Goal: Complete application form: Complete application form

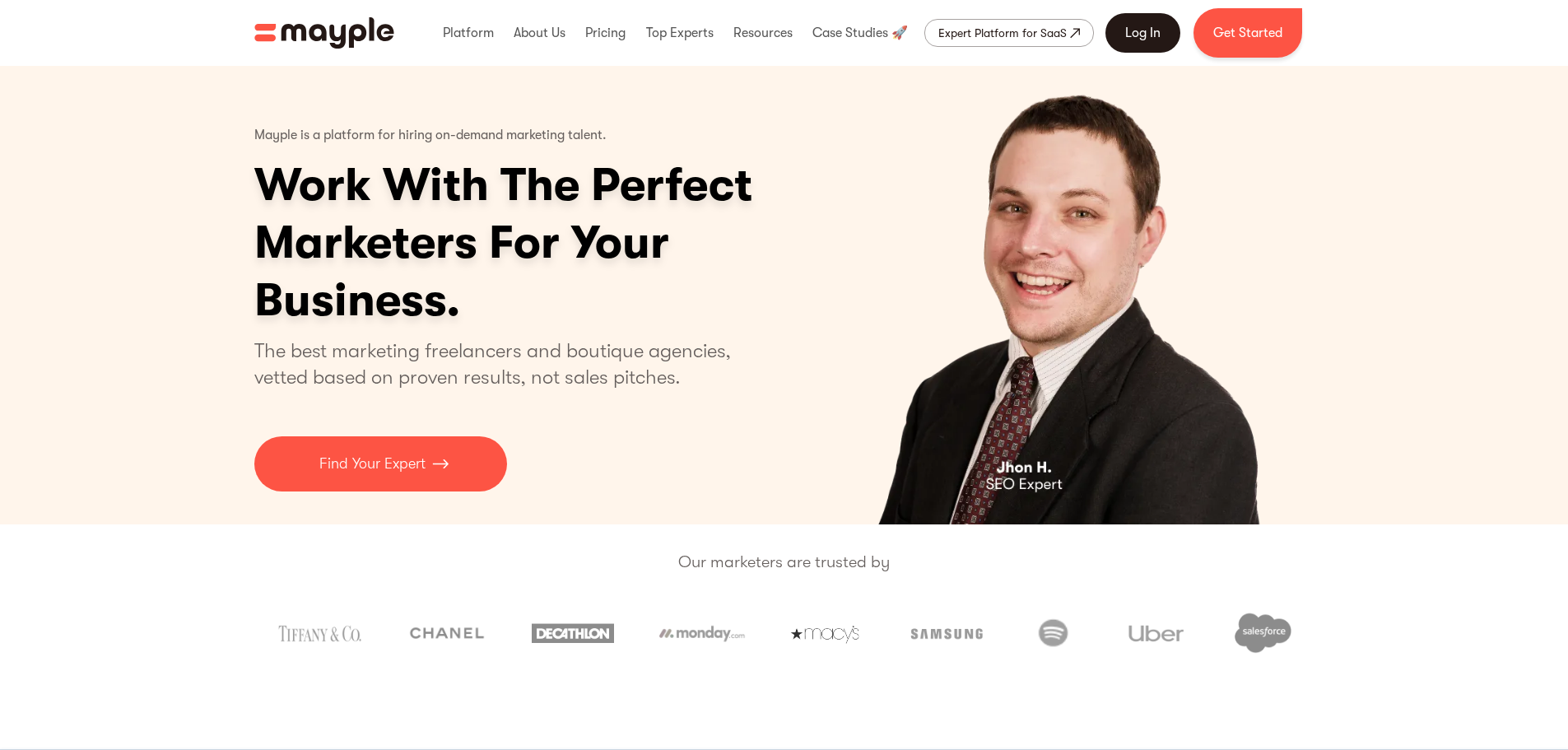
click at [1164, 39] on link "Log In" at bounding box center [1142, 32] width 75 height 40
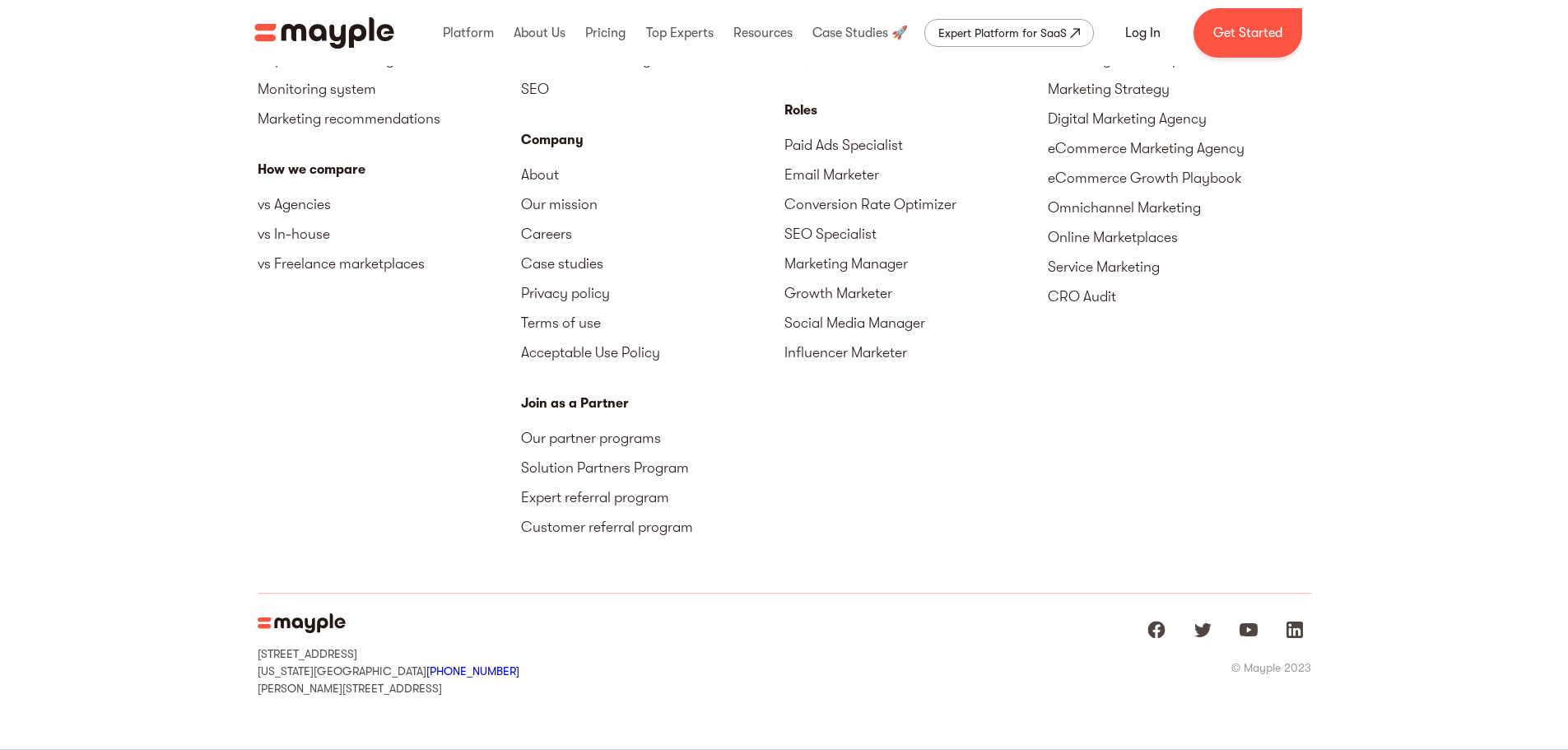
scroll to position [6206, 0]
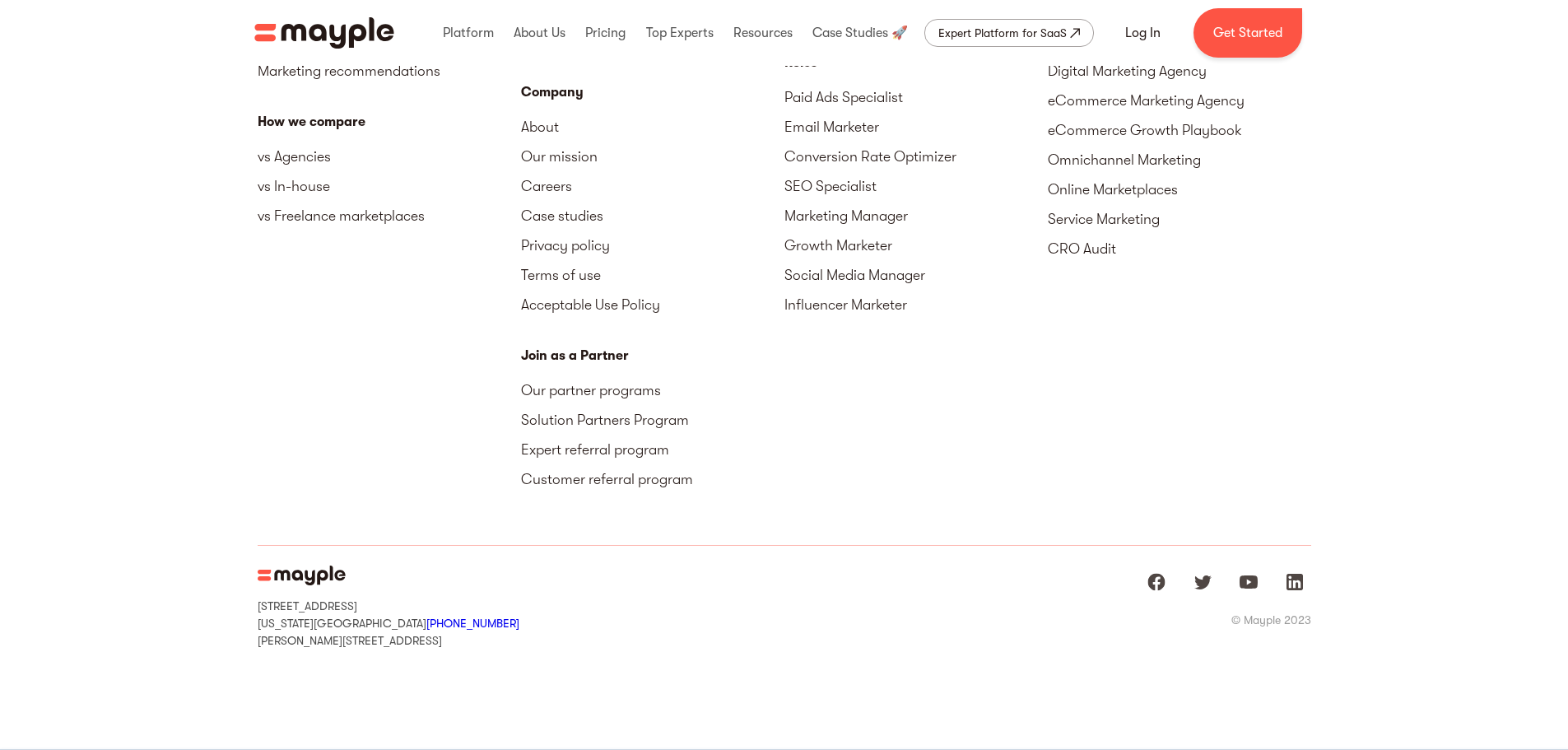
click at [929, 496] on div "Marketing Talent Why work with Mayple Platform overview FAQ Roles Paid Ads Spec…" at bounding box center [915, 213] width 264 height 612
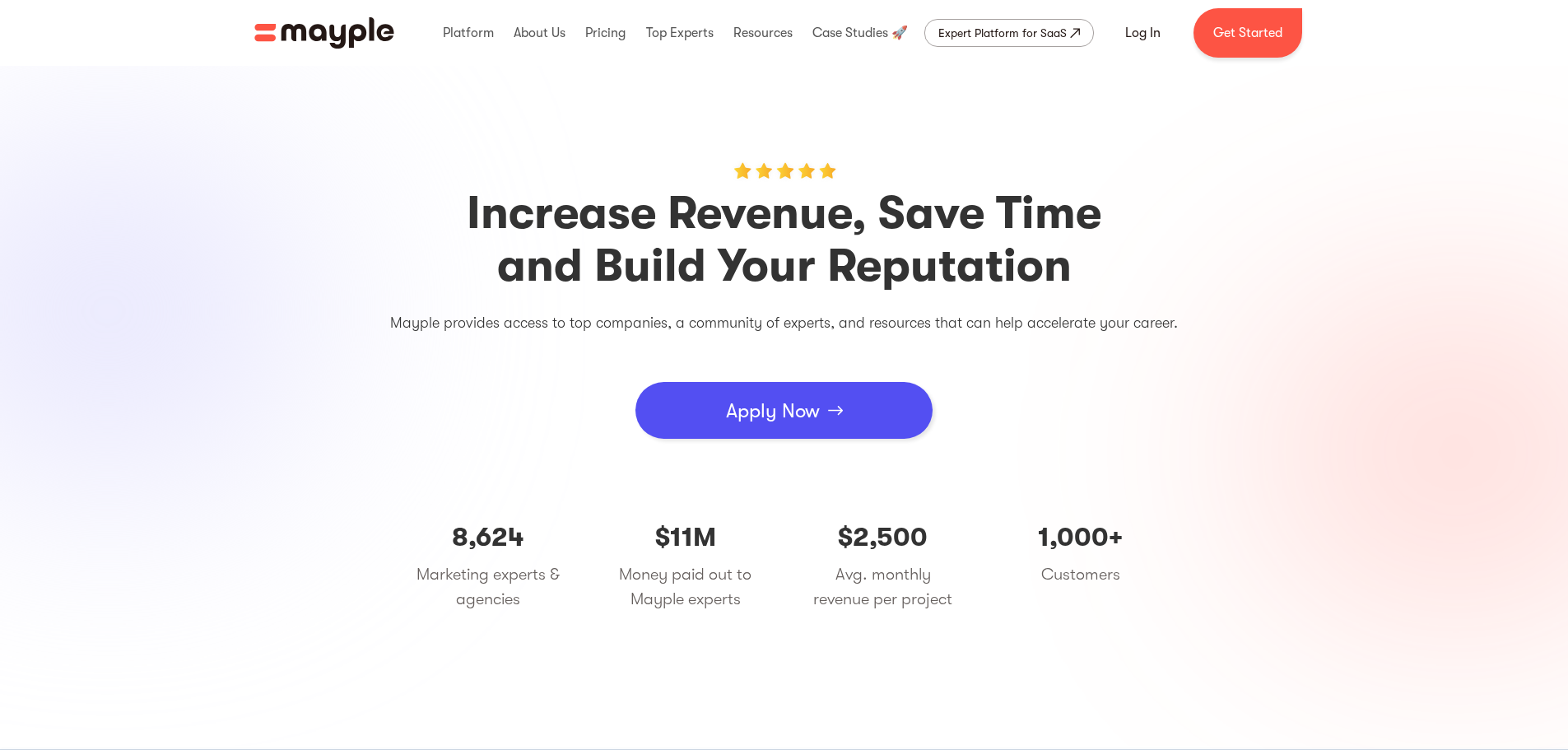
scroll to position [0, 0]
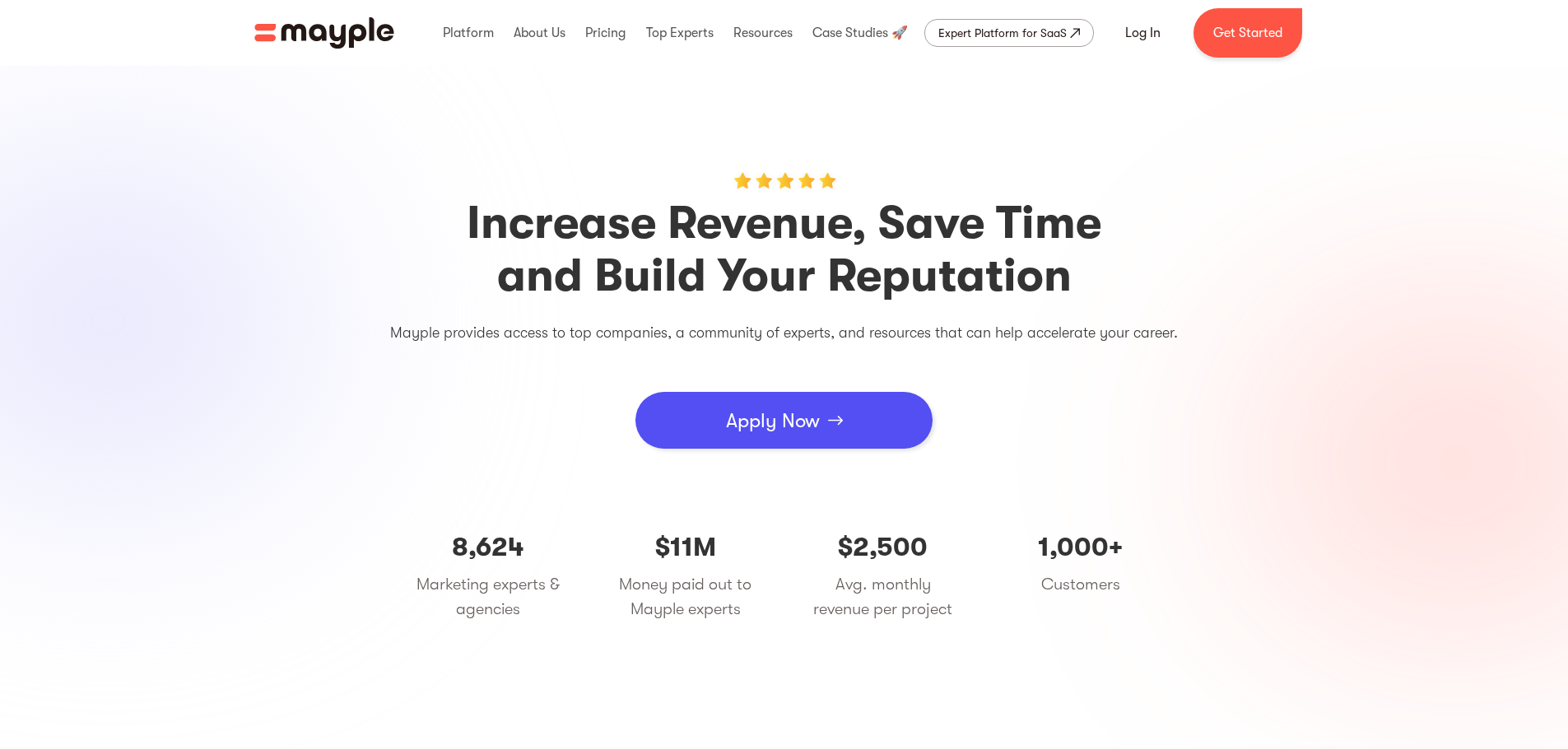
click at [817, 448] on link "Apply Now" at bounding box center [783, 419] width 297 height 56
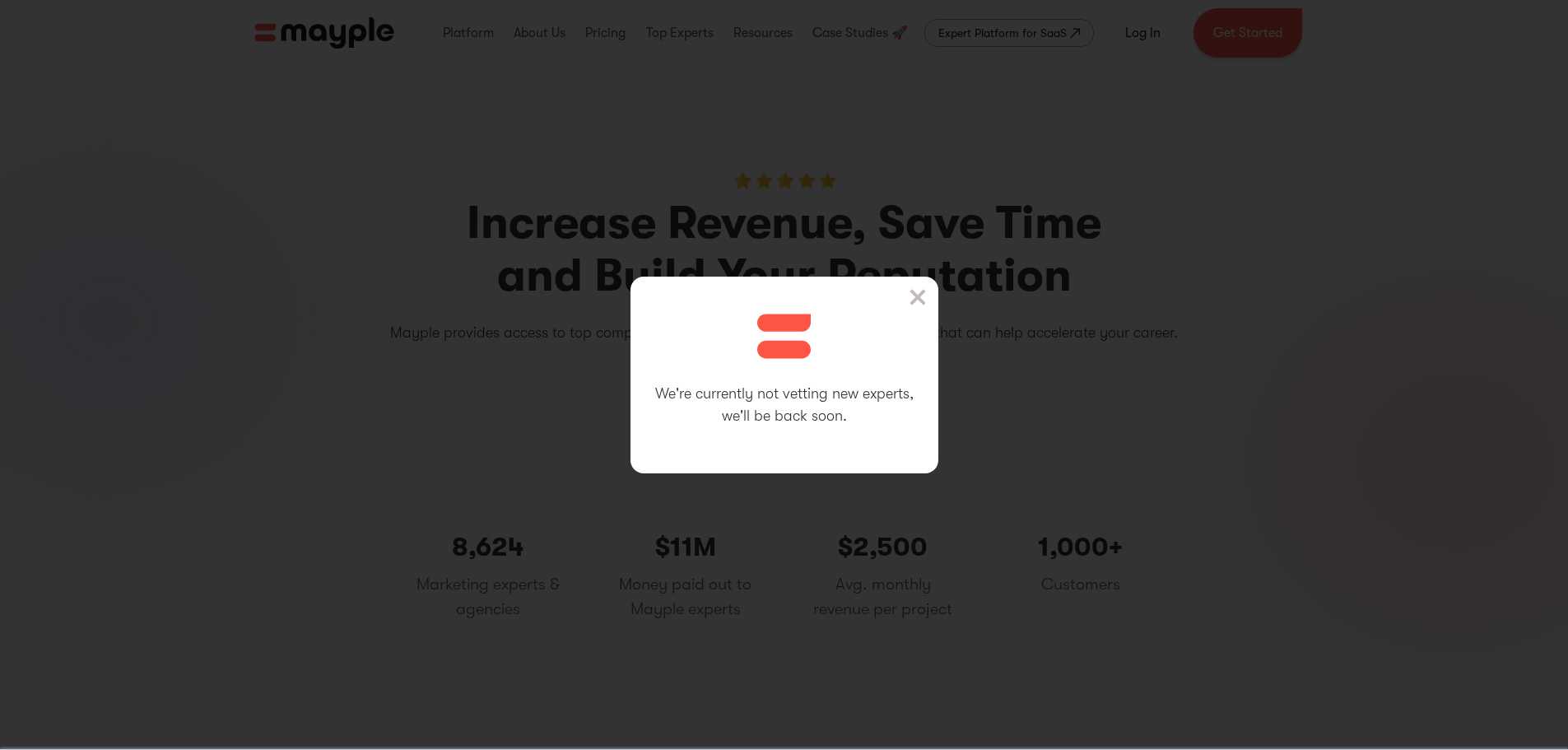
click at [923, 295] on img at bounding box center [917, 297] width 17 height 17
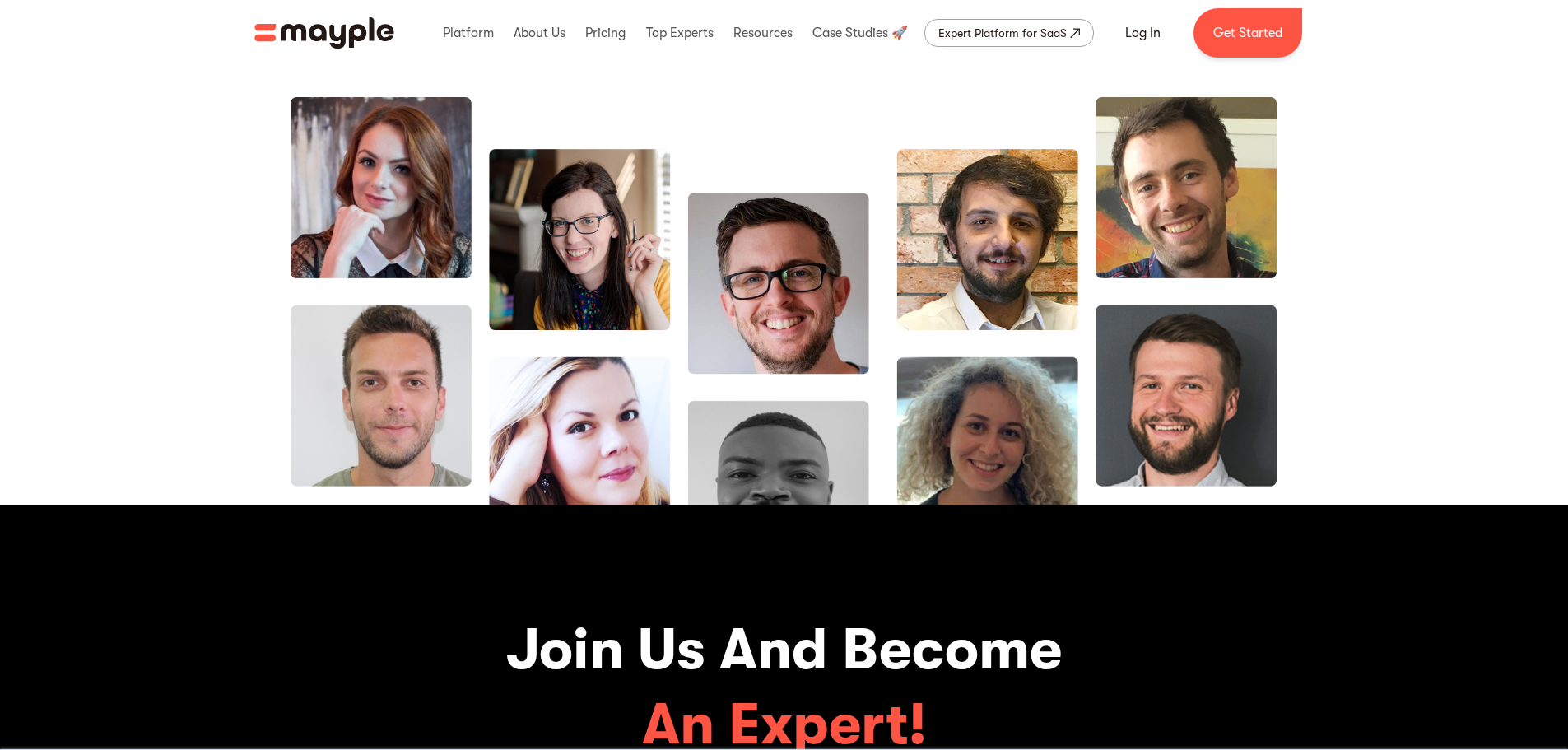
scroll to position [5351, 0]
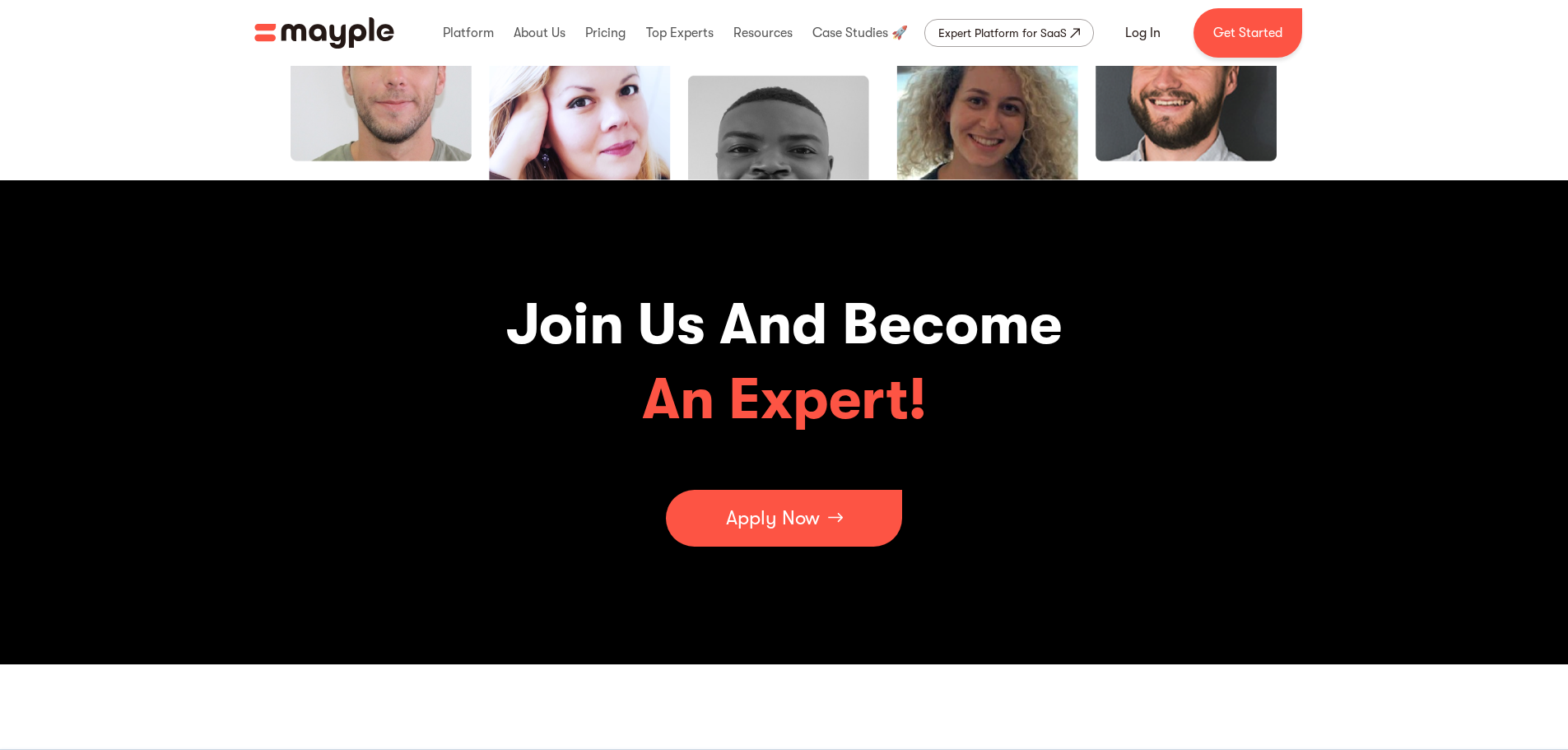
drag, startPoint x: 1106, startPoint y: 518, endPoint x: 1114, endPoint y: 550, distance: 33.0
click at [1113, 548] on div "Join Us And Become An Expert! Apply Now" at bounding box center [784, 422] width 988 height 270
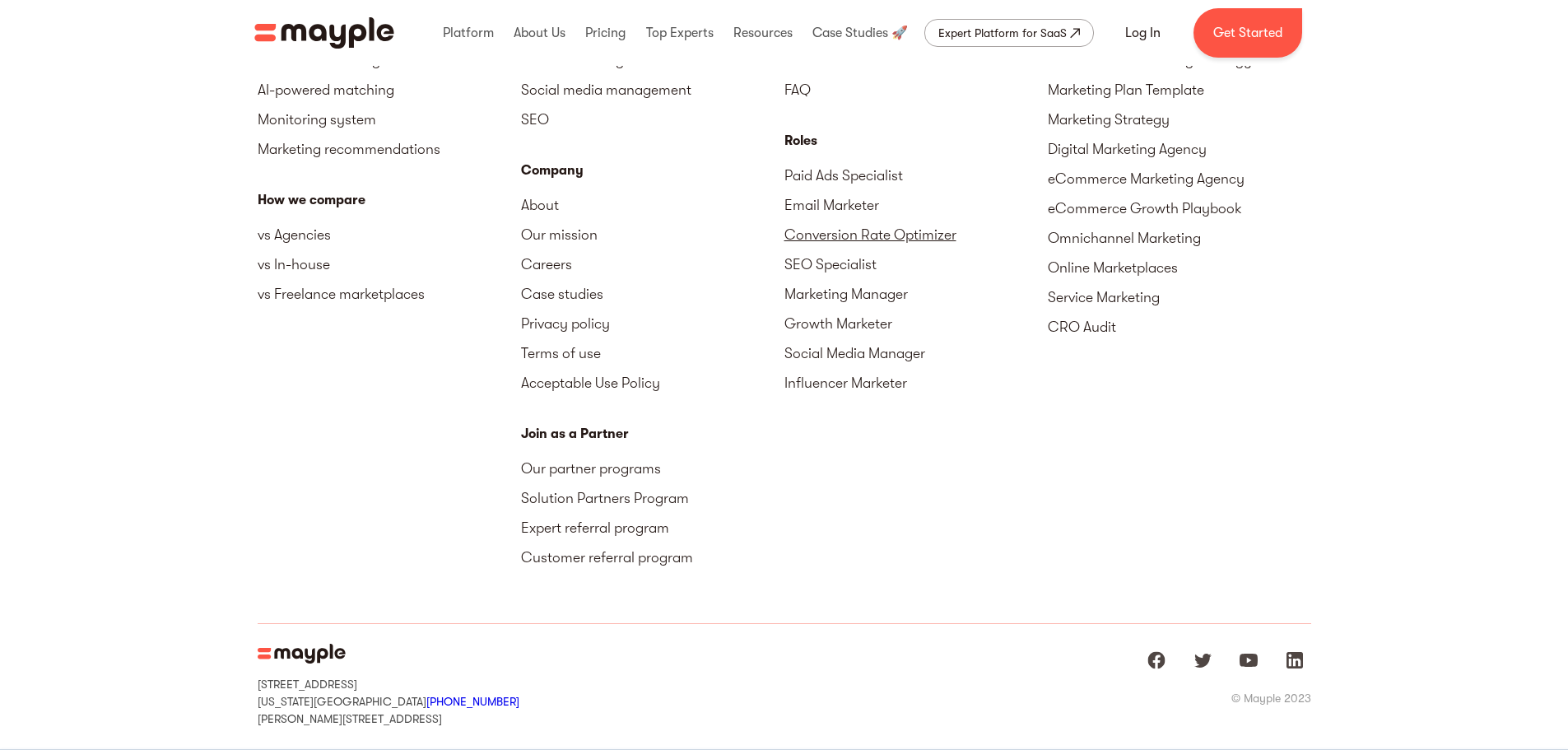
scroll to position [6042, 0]
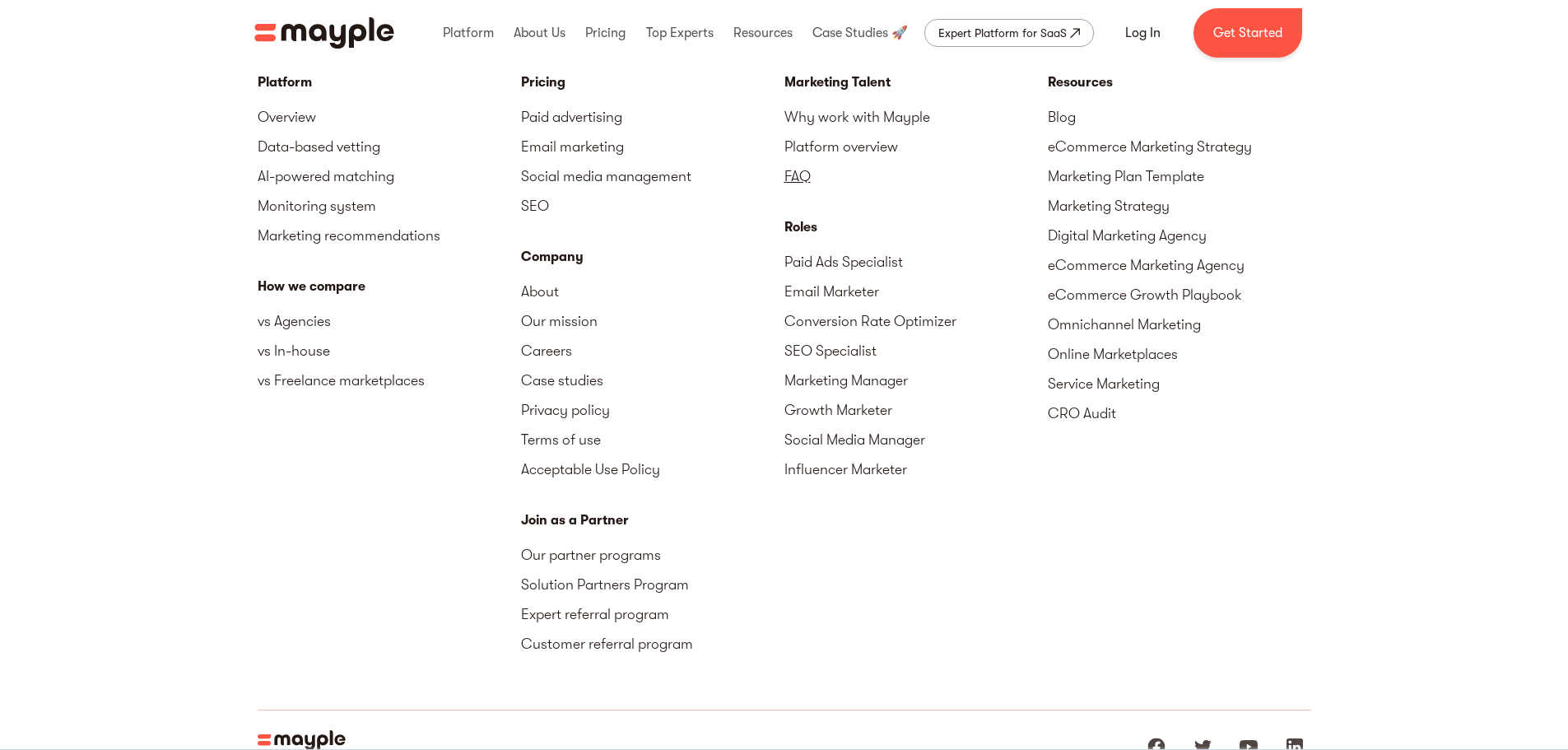
click at [801, 174] on link "FAQ" at bounding box center [915, 176] width 264 height 30
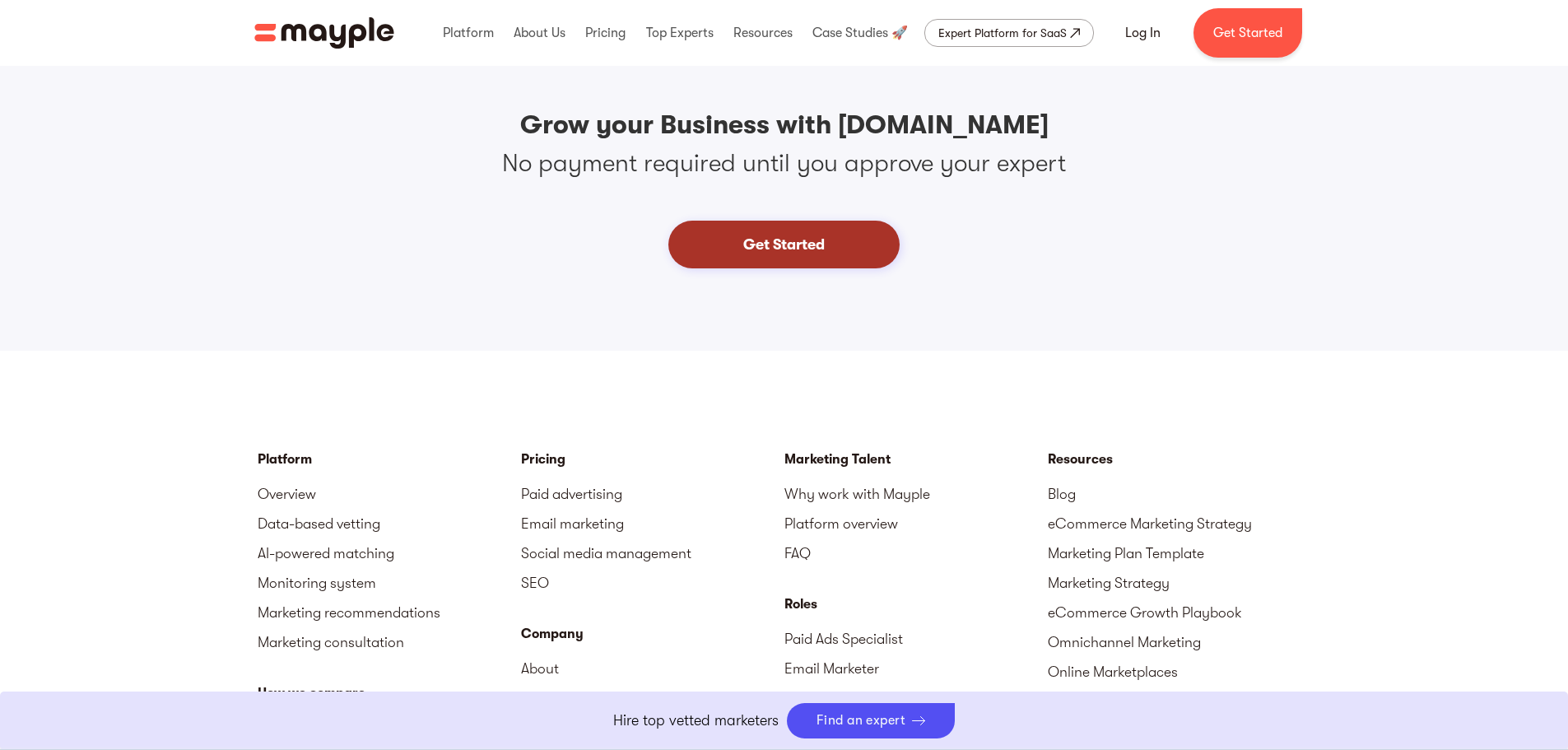
scroll to position [1894, 0]
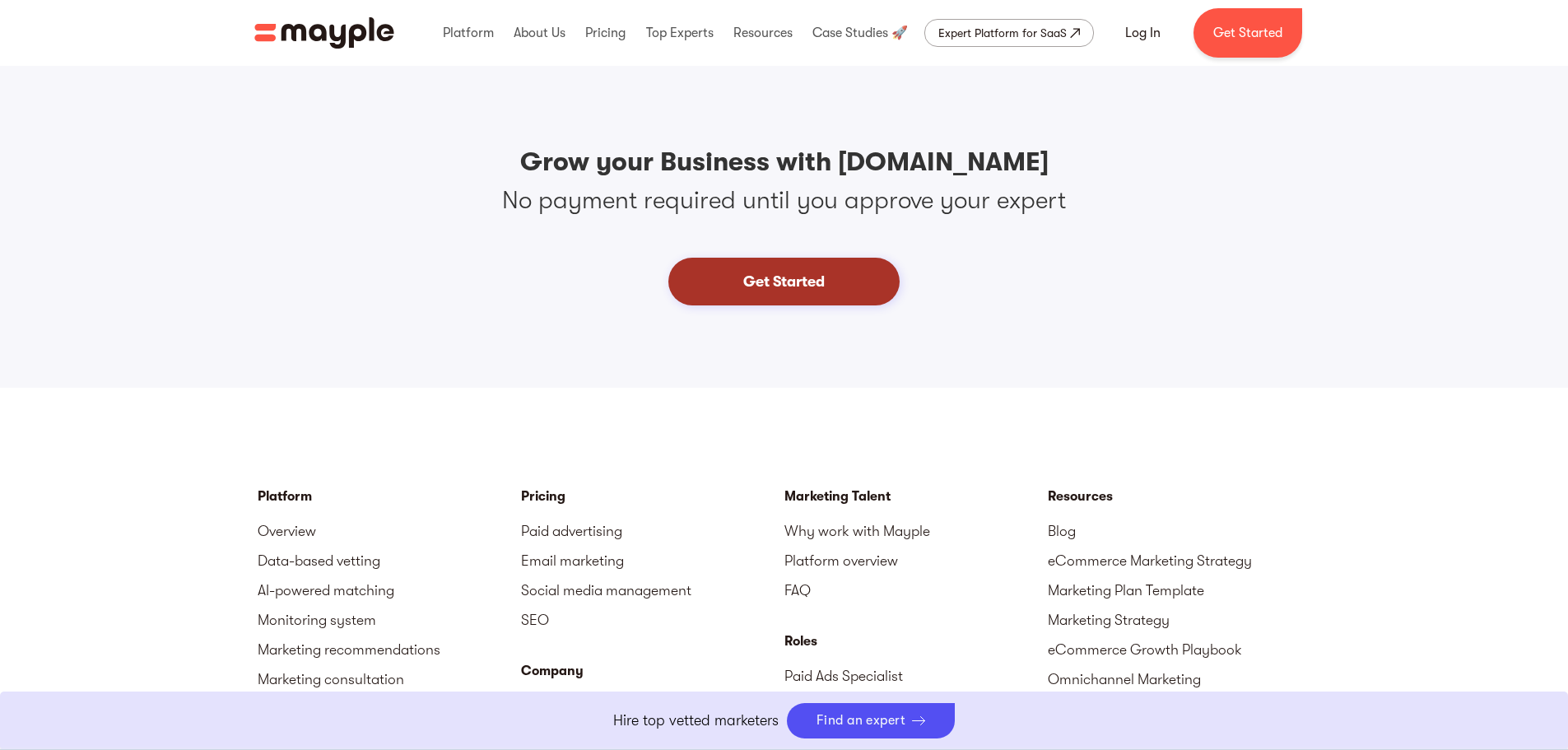
click at [853, 294] on link "Get Started" at bounding box center [784, 281] width 231 height 48
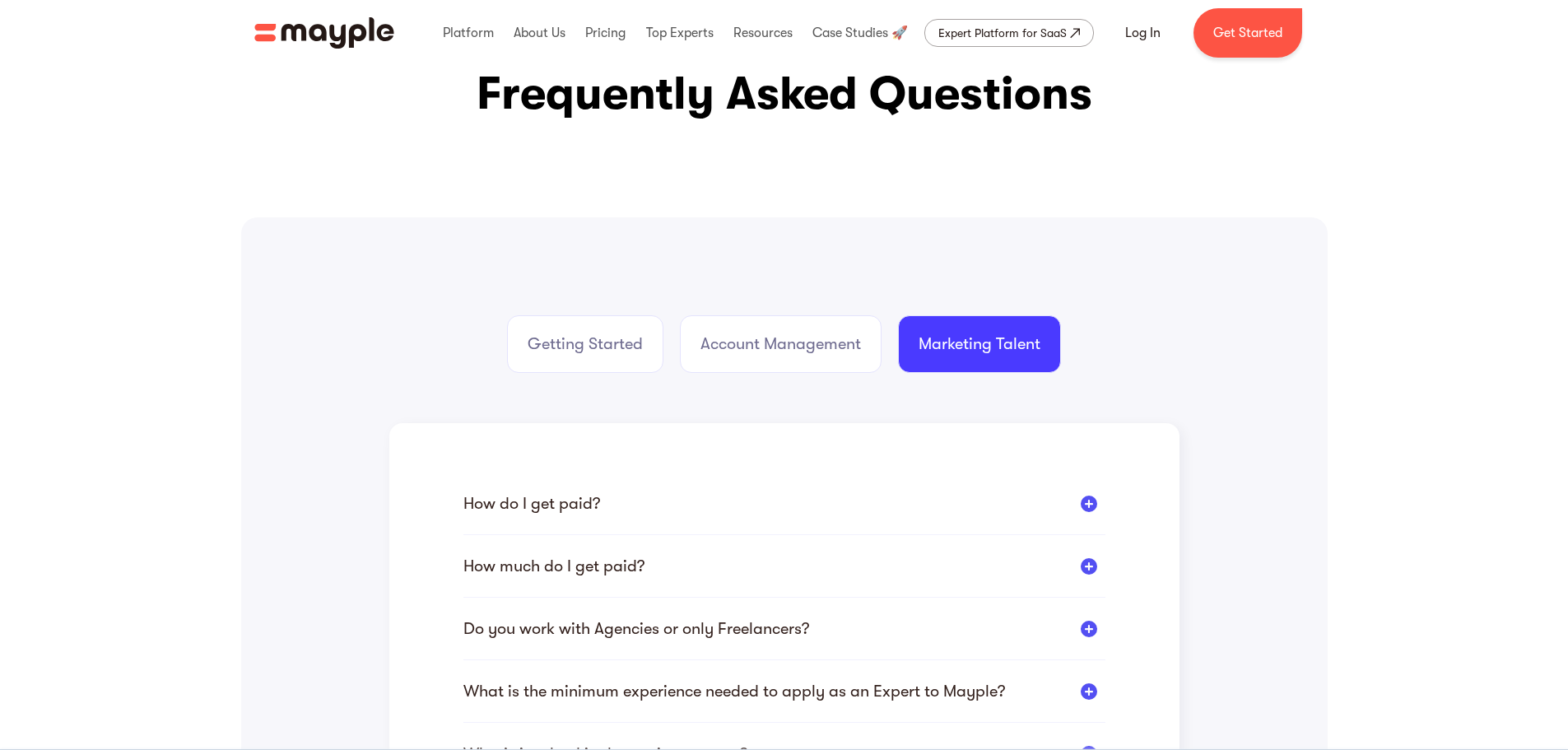
scroll to position [82, 0]
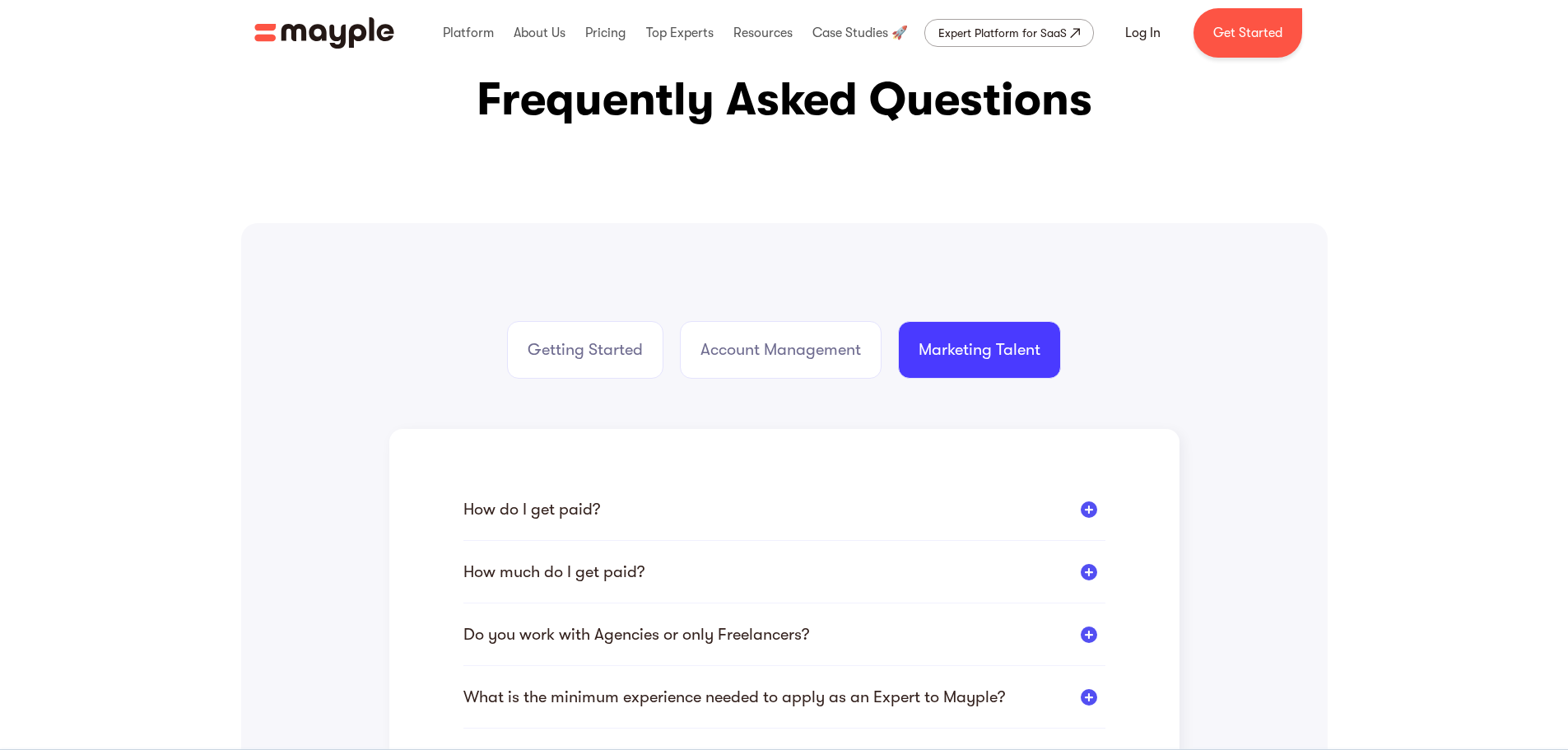
click at [1039, 357] on div "Marketing Talent" at bounding box center [979, 349] width 122 height 23
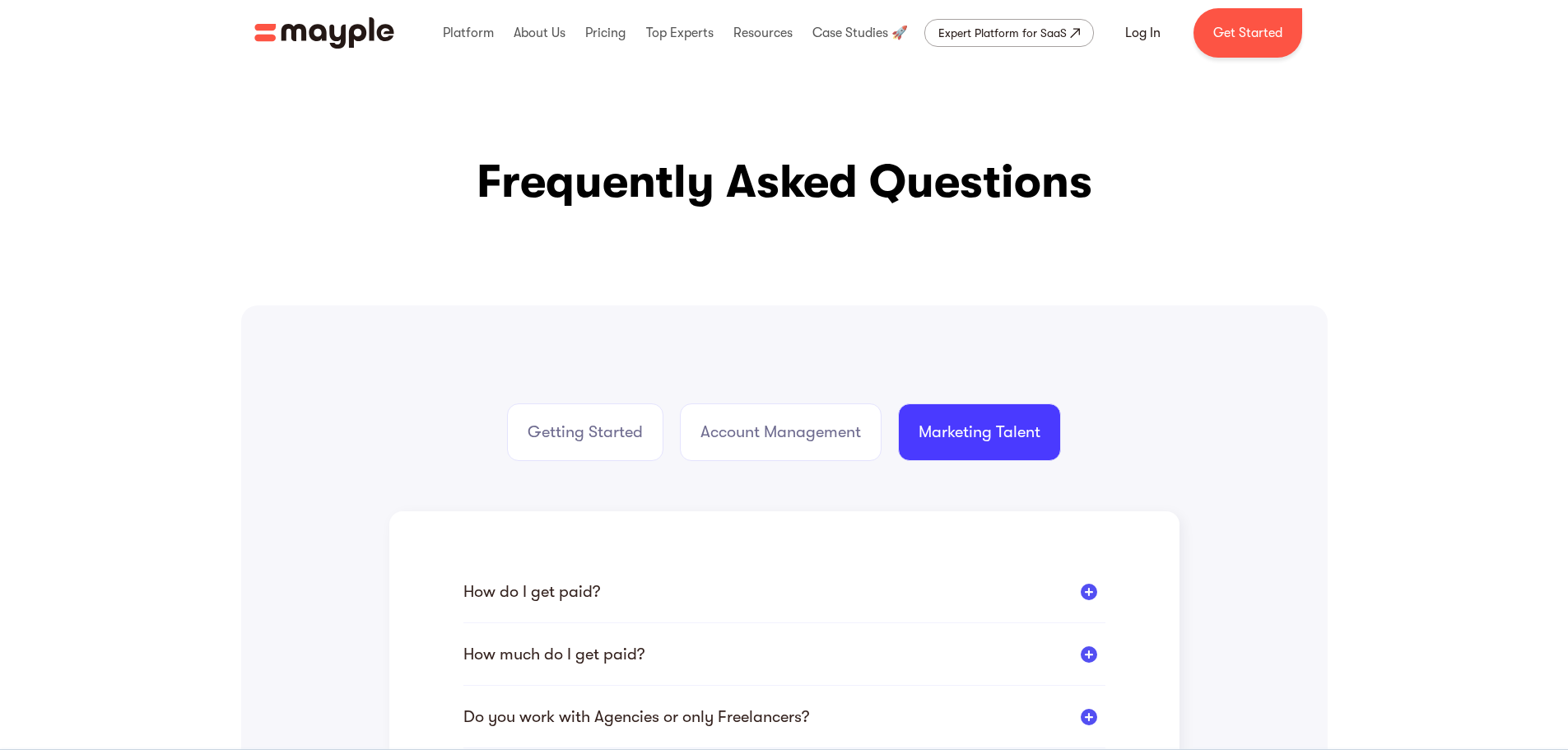
drag, startPoint x: 998, startPoint y: 406, endPoint x: 1008, endPoint y: 406, distance: 10.0
click at [998, 407] on link "Marketing Talent" at bounding box center [979, 432] width 163 height 57
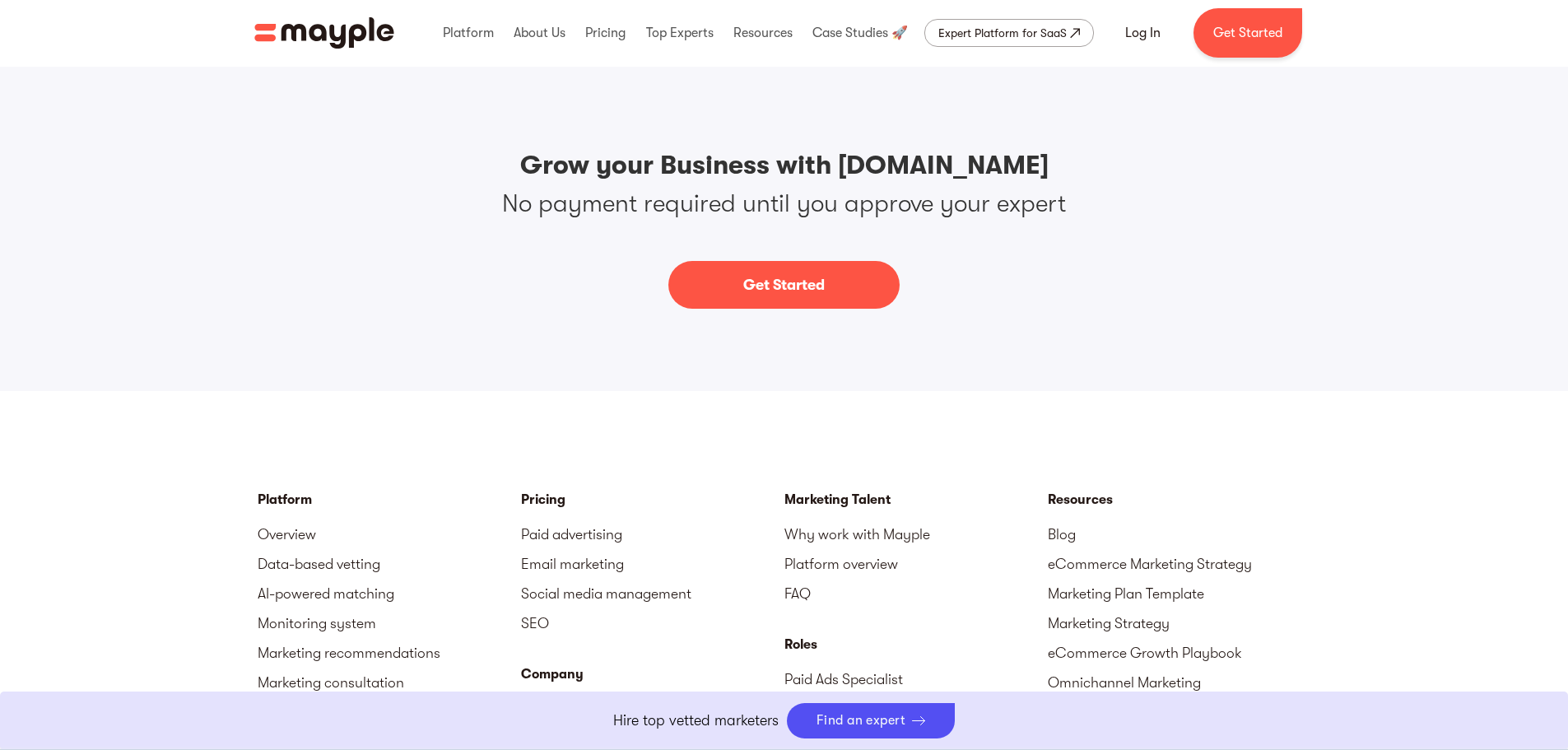
scroll to position [1894, 0]
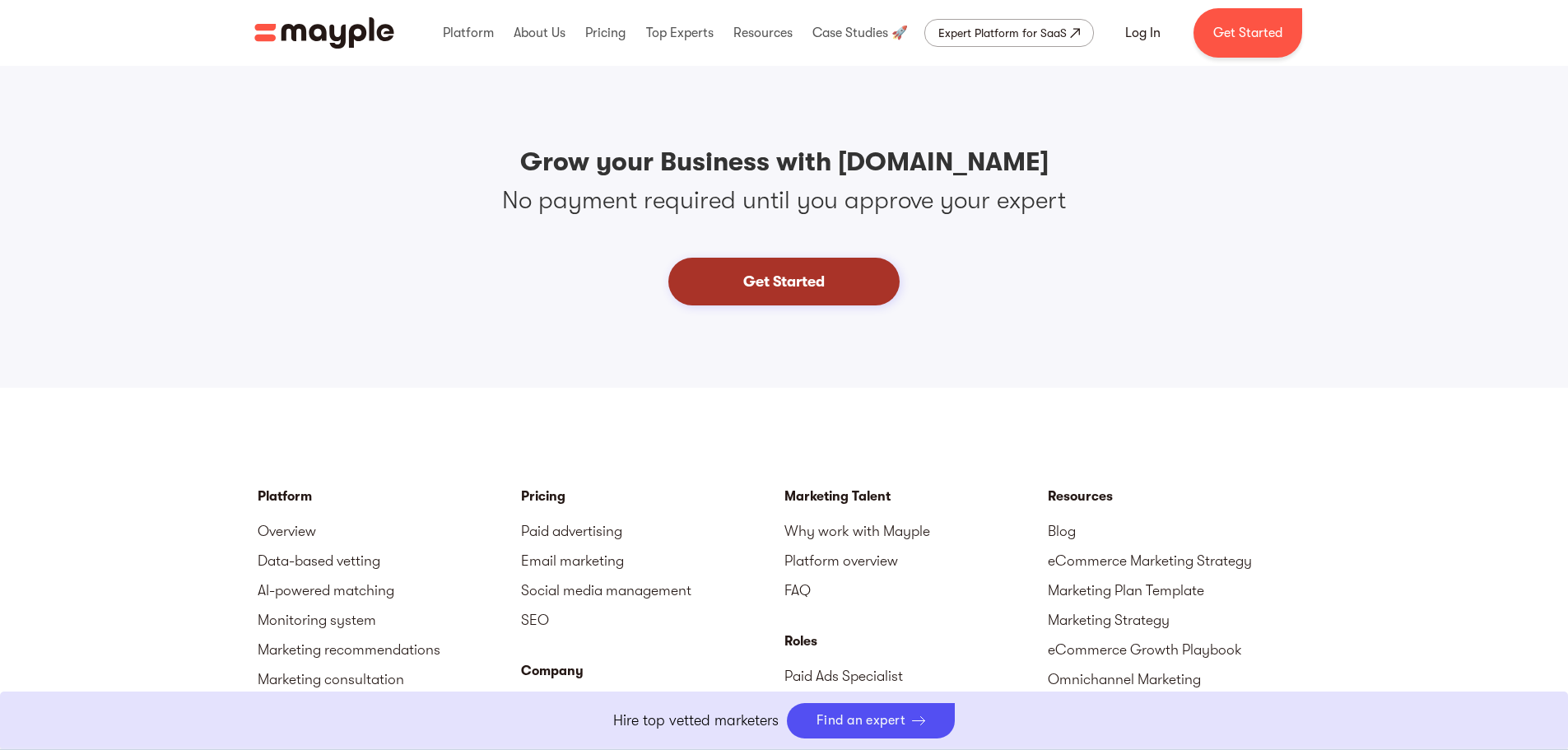
click at [837, 286] on link "Get Started" at bounding box center [784, 281] width 231 height 48
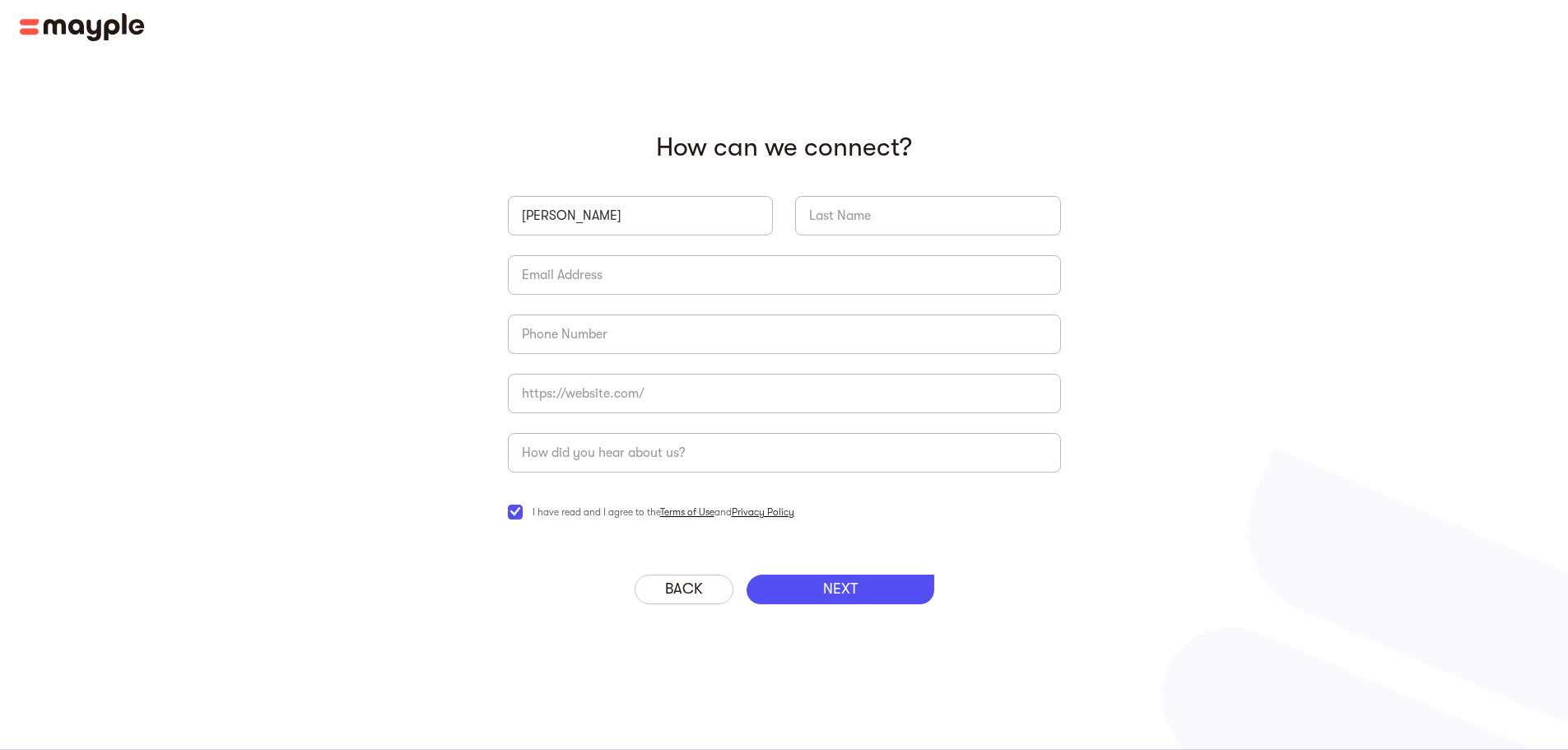
type input "Yvette"
click at [887, 219] on input "briefForm" at bounding box center [927, 216] width 266 height 40
type input "Dionisio"
click at [641, 270] on input "briefForm" at bounding box center [784, 275] width 553 height 40
type input "yvette.dionisio@alifeplus.com.au"
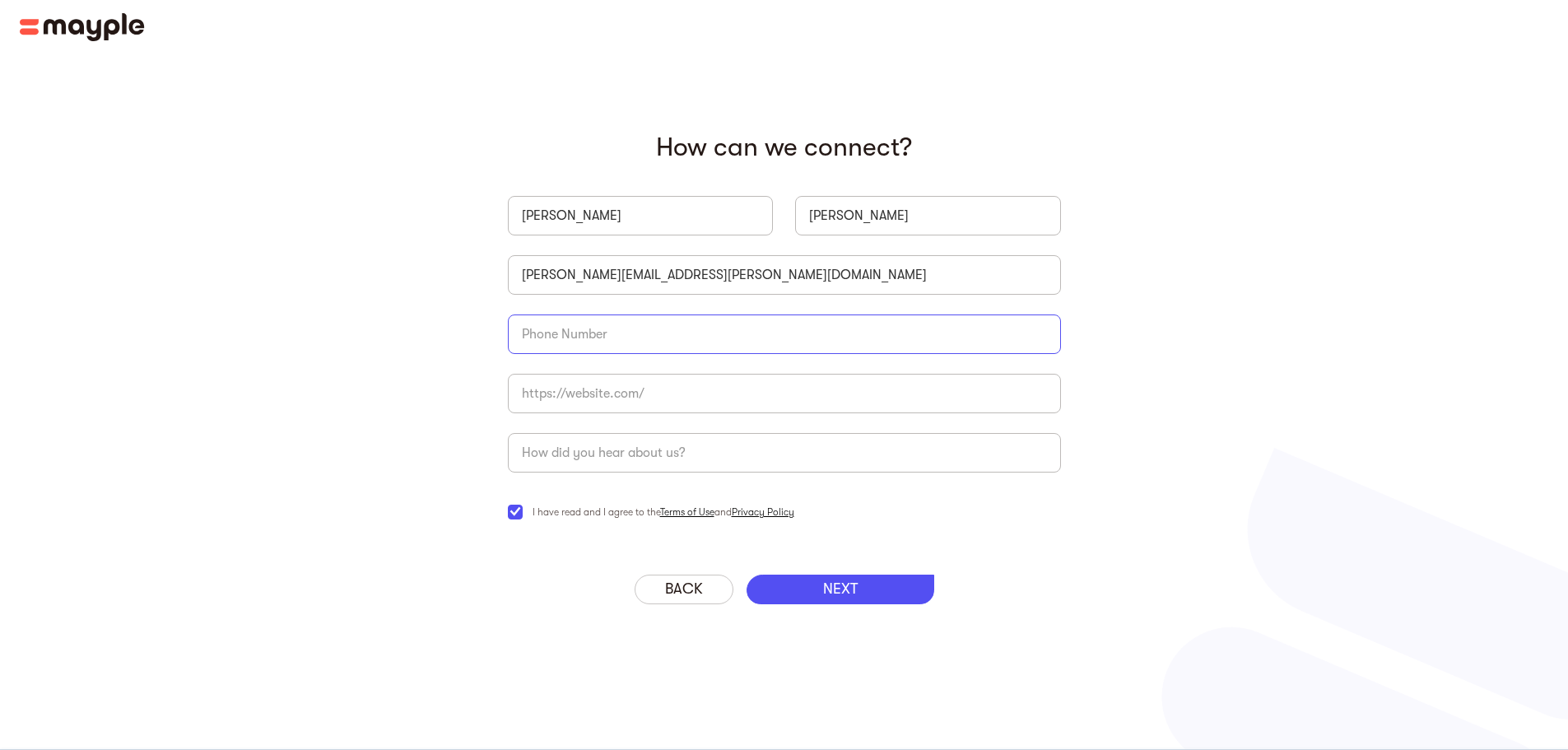
click at [659, 343] on input "briefForm" at bounding box center [784, 334] width 553 height 40
paste input "639190090498"
click at [523, 338] on input "639190090498" at bounding box center [784, 334] width 553 height 40
type input "+639190090498"
click at [580, 401] on input "briefForm" at bounding box center [784, 394] width 553 height 40
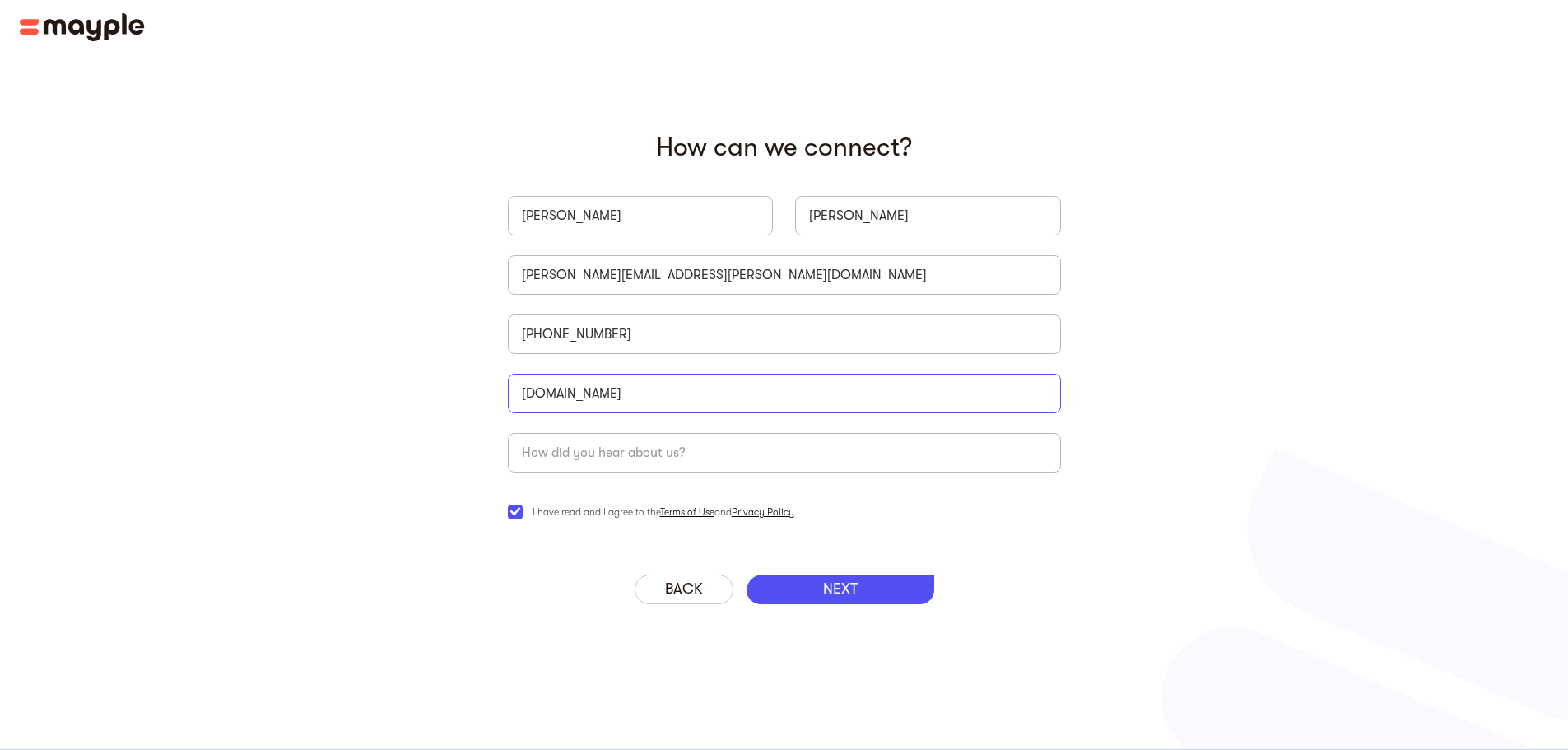
type input "alifeplus.com.au"
click at [594, 442] on input "briefForm" at bounding box center [784, 453] width 553 height 40
type input "internet"
click at [843, 573] on div "‍ How can we connect? Yvette Dionisio yvette.dionisio@alifeplus.com.au +6391900…" at bounding box center [784, 338] width 592 height 472
click at [844, 592] on p "NEXT" at bounding box center [840, 590] width 34 height 19
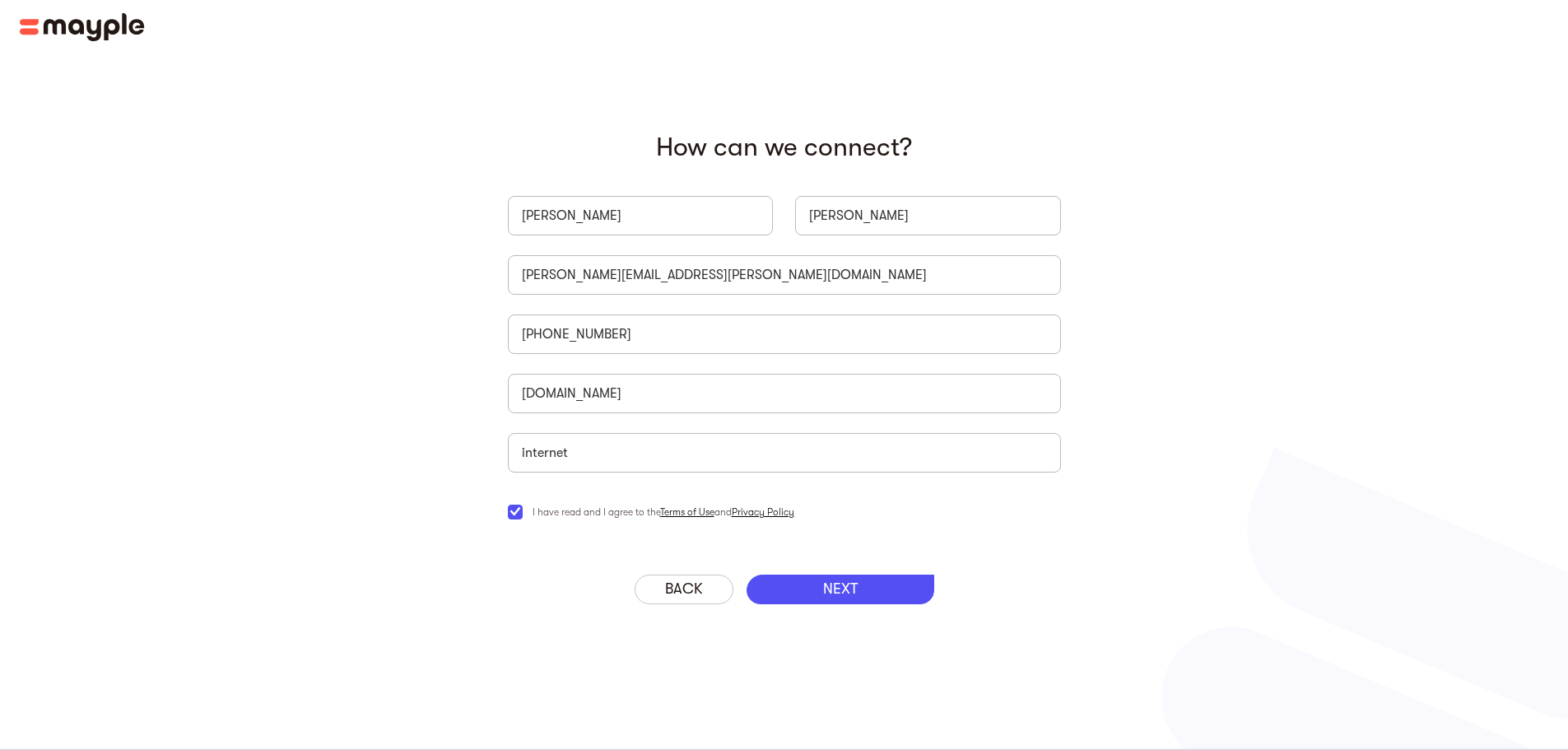
click at [840, 592] on p "NEXT" at bounding box center [840, 590] width 34 height 19
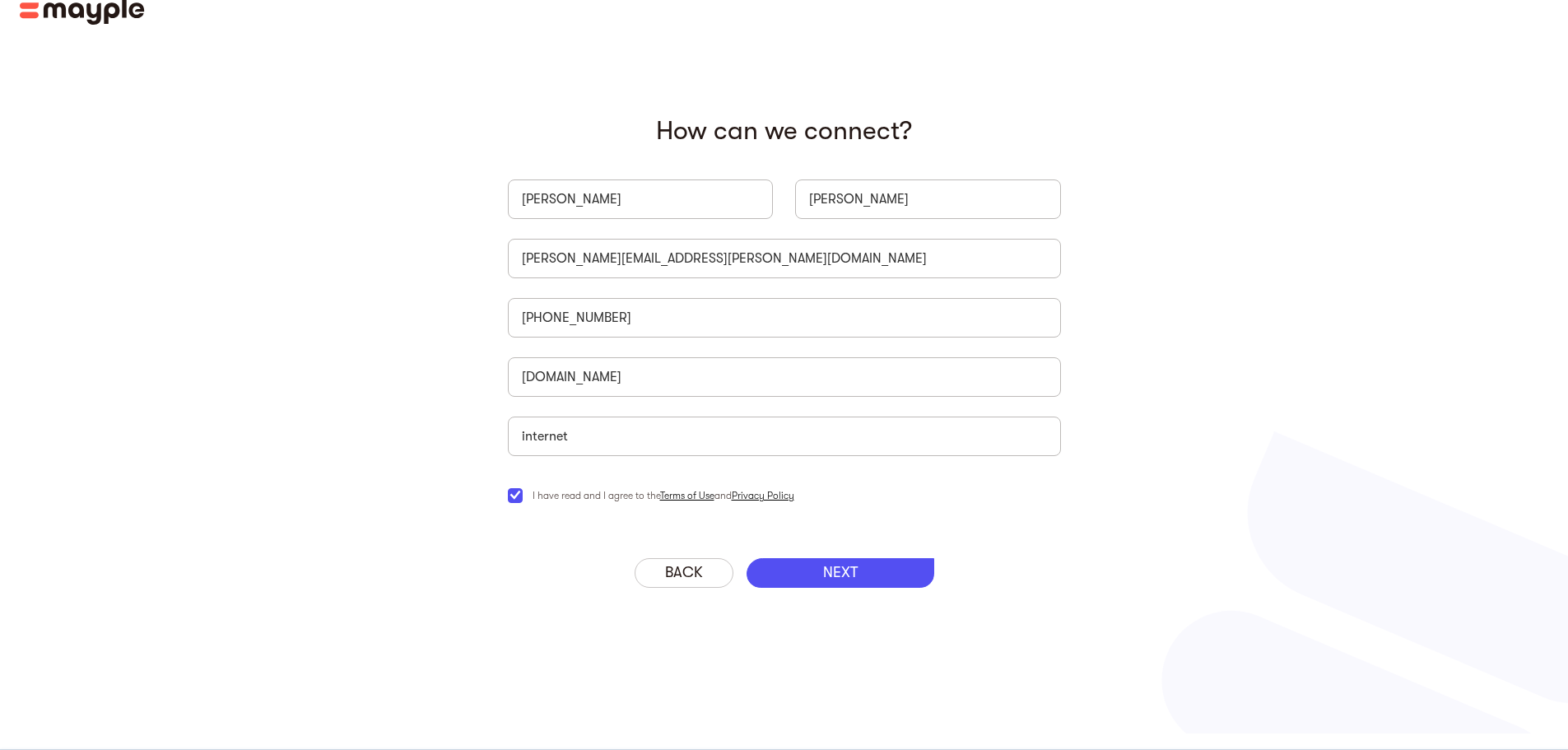
click at [827, 575] on p "NEXT" at bounding box center [840, 573] width 34 height 19
drag, startPoint x: 827, startPoint y: 575, endPoint x: 803, endPoint y: 577, distance: 24.1
click at [827, 575] on p "NEXT" at bounding box center [840, 573] width 34 height 19
click at [794, 568] on div "NEXT" at bounding box center [840, 573] width 188 height 30
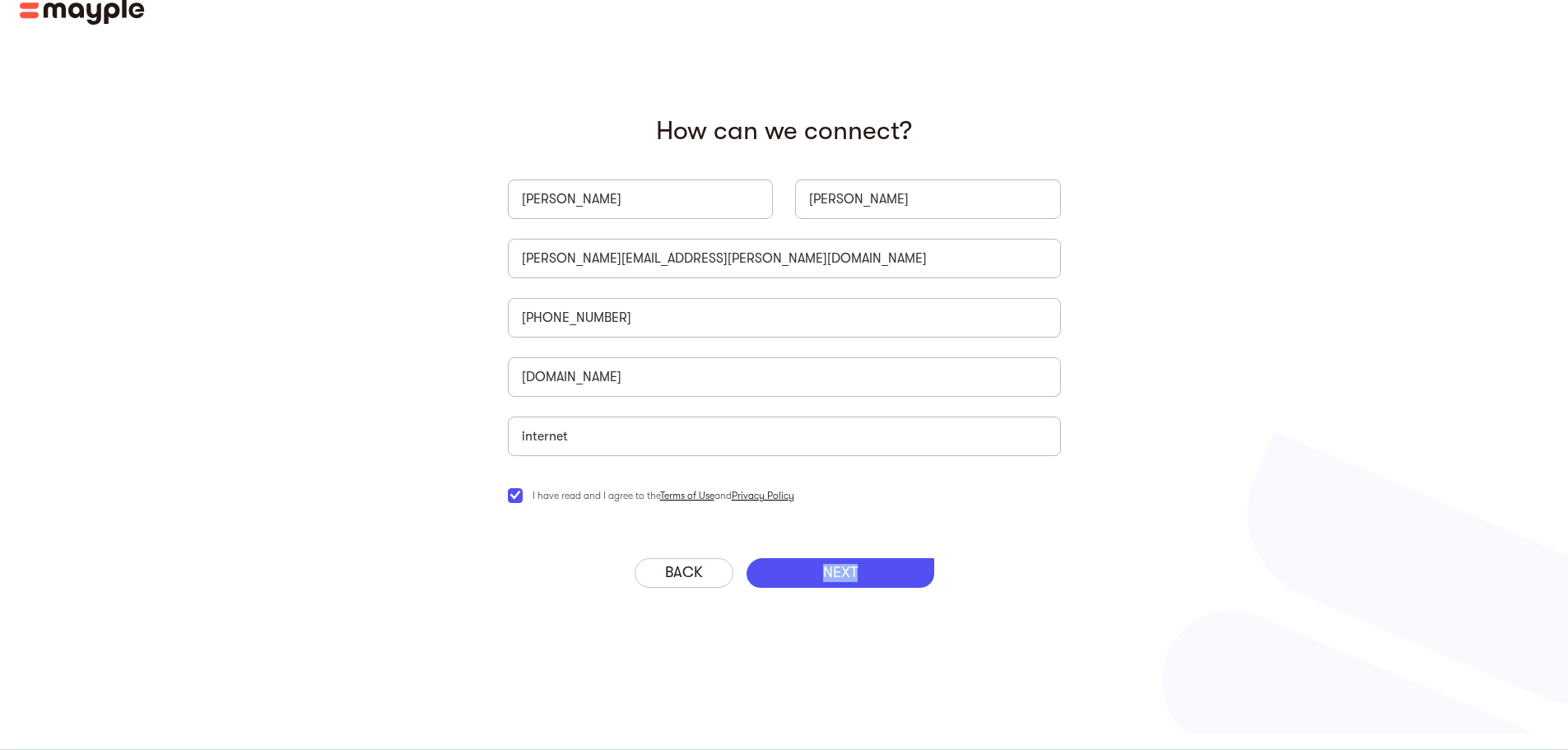
click at [796, 570] on div "NEXT" at bounding box center [840, 573] width 188 height 30
click at [810, 266] on input "yvette.dionisio@alifeplus.com.au" at bounding box center [784, 258] width 553 height 40
click at [765, 306] on input "+639190090498" at bounding box center [784, 318] width 553 height 40
drag, startPoint x: 754, startPoint y: 347, endPoint x: 757, endPoint y: 368, distance: 21.2
click at [753, 348] on div "Yvette Dionisio yvette.dionisio@alifeplus.com.au +639190090498 alifeplus.com.au…" at bounding box center [784, 342] width 553 height 366
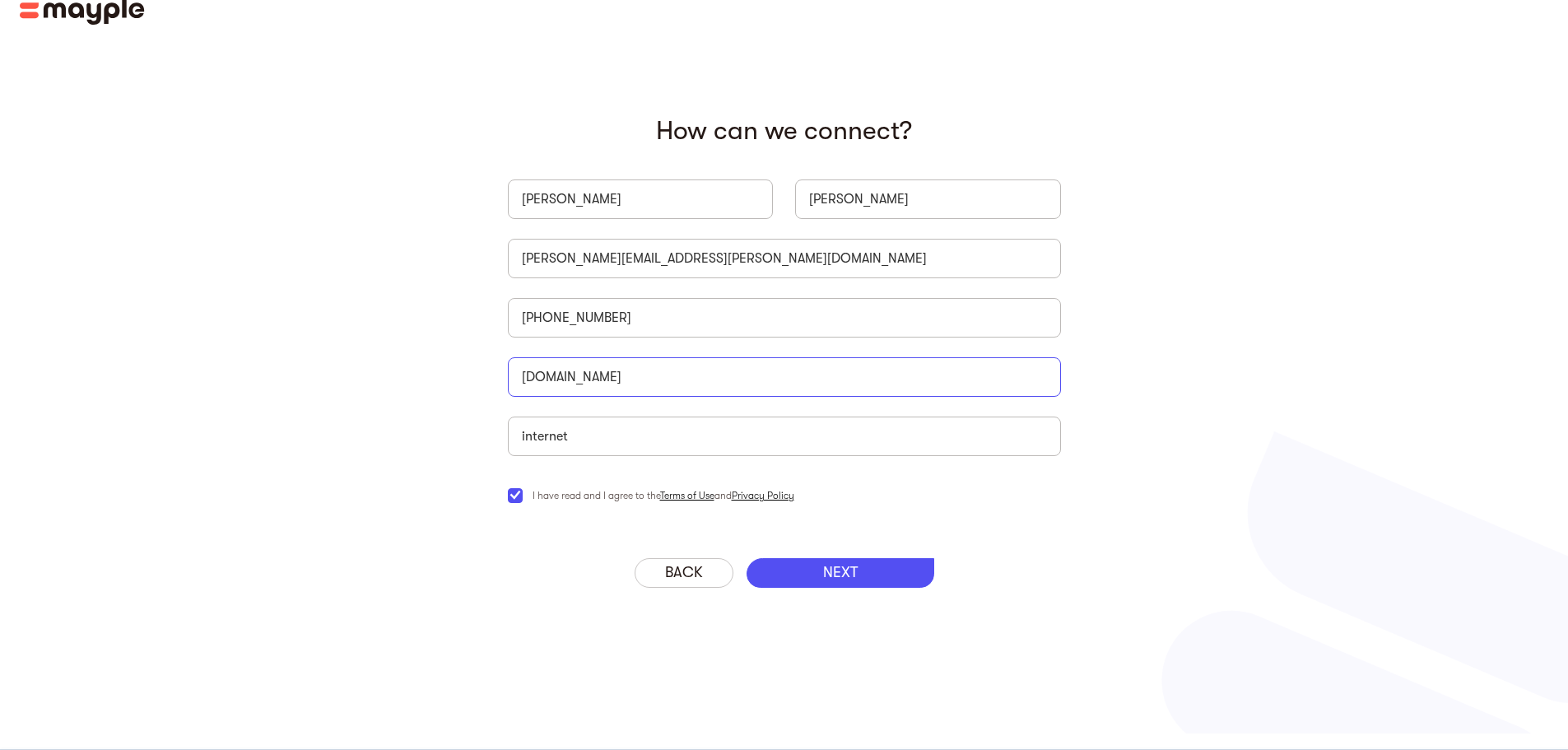
click at [752, 381] on input "alifeplus.com.au" at bounding box center [784, 377] width 553 height 40
click at [812, 256] on input "yvette.dionisio@alifeplus.com.au" at bounding box center [784, 258] width 553 height 40
click at [850, 412] on div "Yvette Dionisio yvette.dionisio@alifeplus.com. +639190090498 alifeplus.com.au C…" at bounding box center [784, 342] width 553 height 366
click at [770, 247] on input "yvette.dionisio@alifeplus.com." at bounding box center [784, 258] width 553 height 40
click at [780, 432] on input "internet" at bounding box center [784, 436] width 553 height 40
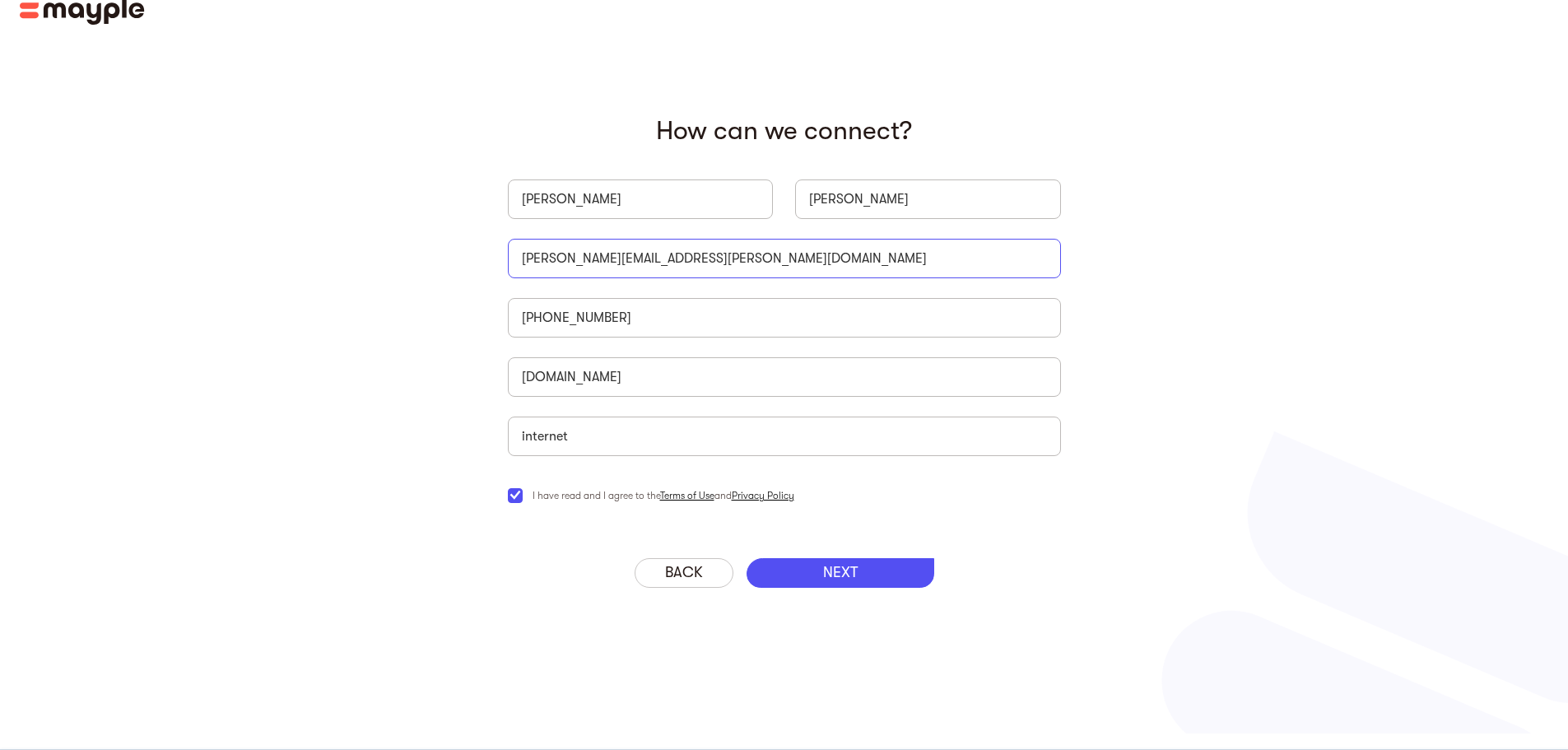
click at [711, 264] on input "yvette.dionisio@alifeplus.com" at bounding box center [784, 258] width 553 height 40
drag, startPoint x: 843, startPoint y: 563, endPoint x: 837, endPoint y: 412, distance: 151.1
click at [842, 430] on div "‍ How can we connect? Yvette Dionisio yvette.dionisio@alifeplus.com +6391900904…" at bounding box center [784, 358] width 1568 height 750
click at [776, 280] on div "yvette.dionisio@alifeplus.com" at bounding box center [784, 263] width 553 height 49
click at [776, 264] on input "yvette.dionisio@alifeplus.com" at bounding box center [784, 258] width 553 height 40
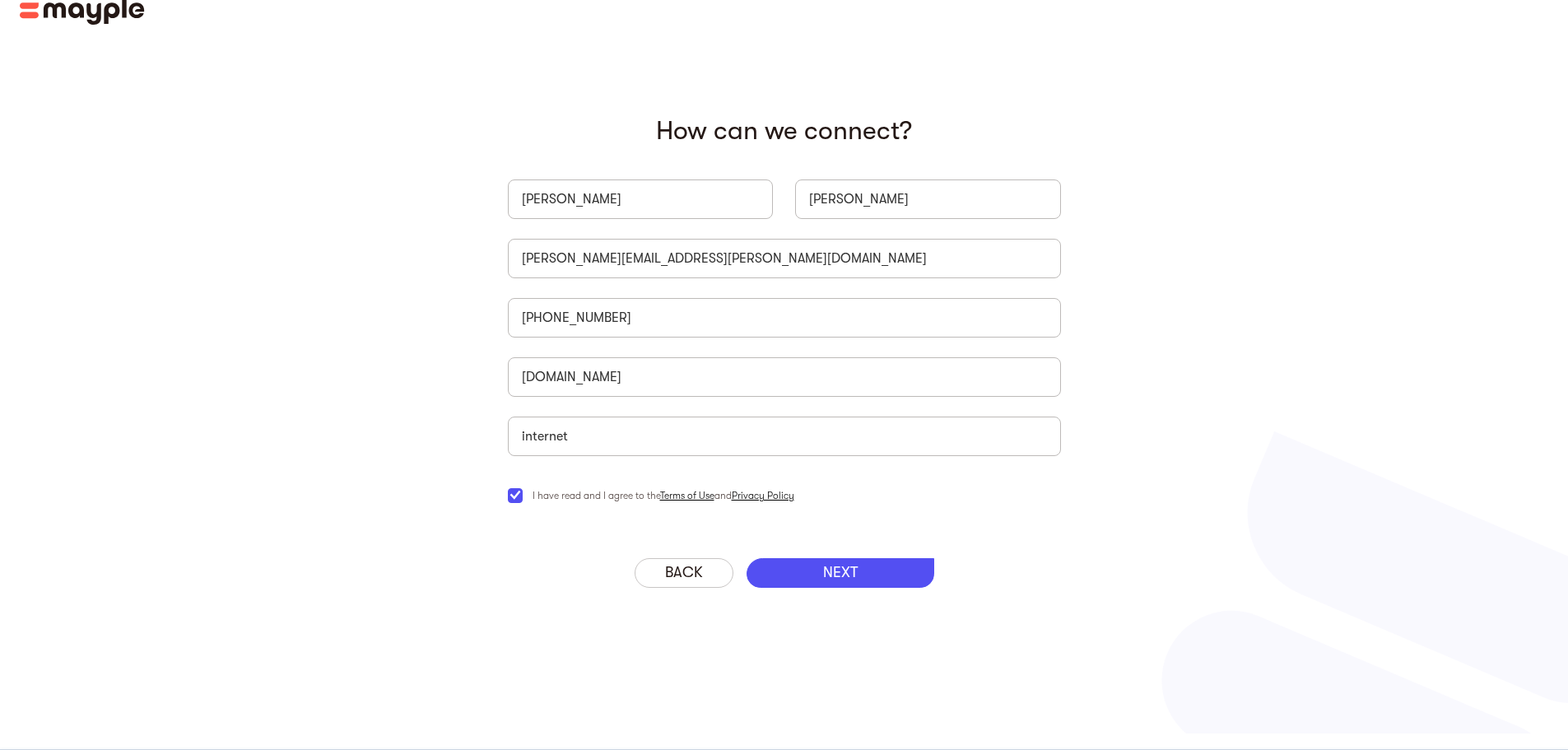
click at [800, 579] on div "NEXT" at bounding box center [840, 573] width 188 height 30
click at [721, 264] on input "yvette.dionisio@alifeplus.com" at bounding box center [784, 258] width 553 height 40
type input "yvette.dionisio@alifeplus.com.au"
click at [792, 577] on div "NEXT" at bounding box center [840, 573] width 188 height 30
click at [792, 576] on div "NEXT" at bounding box center [840, 573] width 188 height 30
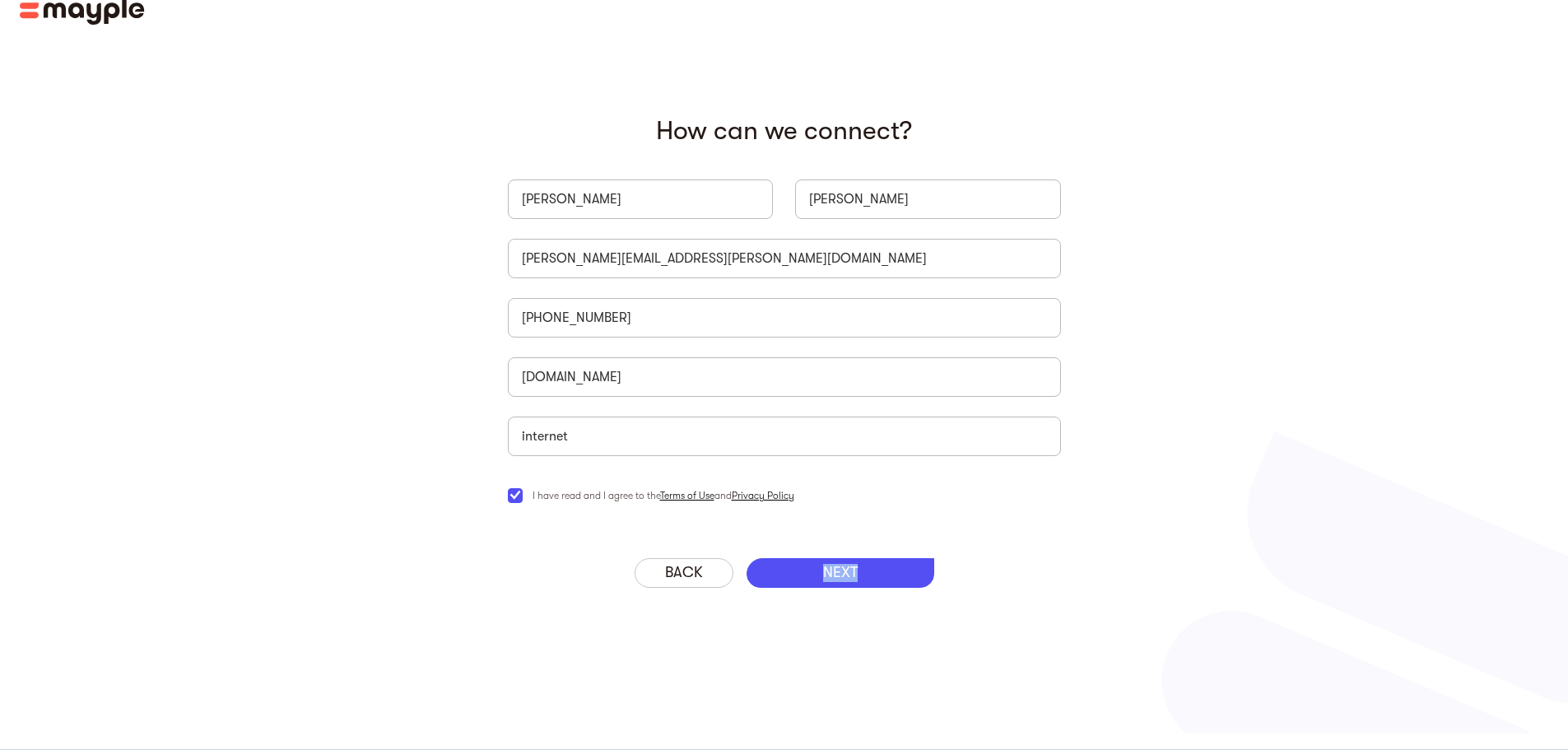
click at [791, 576] on div "NEXT" at bounding box center [840, 573] width 188 height 30
click at [710, 579] on div "Back" at bounding box center [683, 573] width 99 height 30
click at [816, 580] on div "NEXT" at bounding box center [840, 573] width 188 height 30
click at [818, 580] on div "NEXT" at bounding box center [840, 573] width 188 height 30
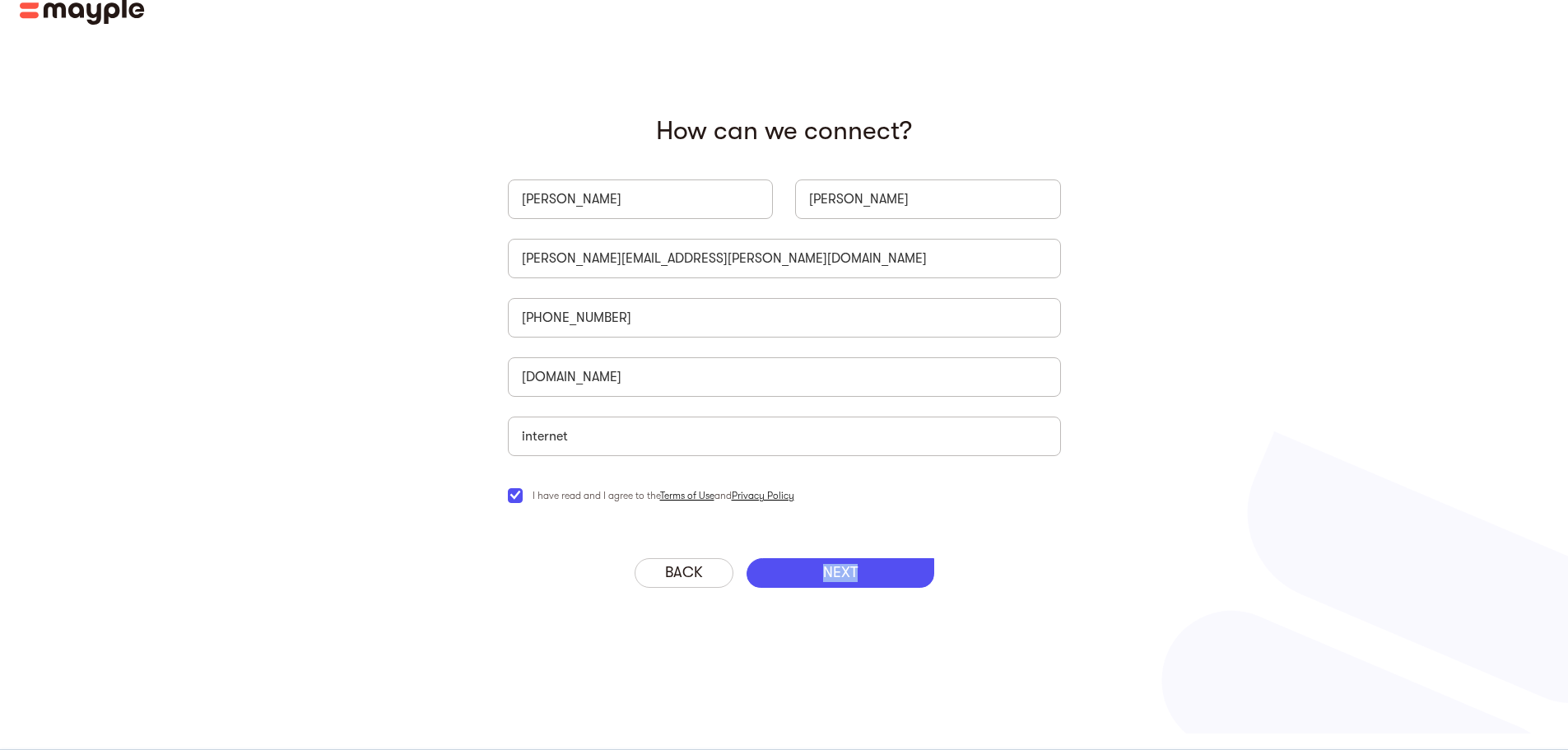
click at [818, 580] on div "NEXT" at bounding box center [840, 573] width 188 height 30
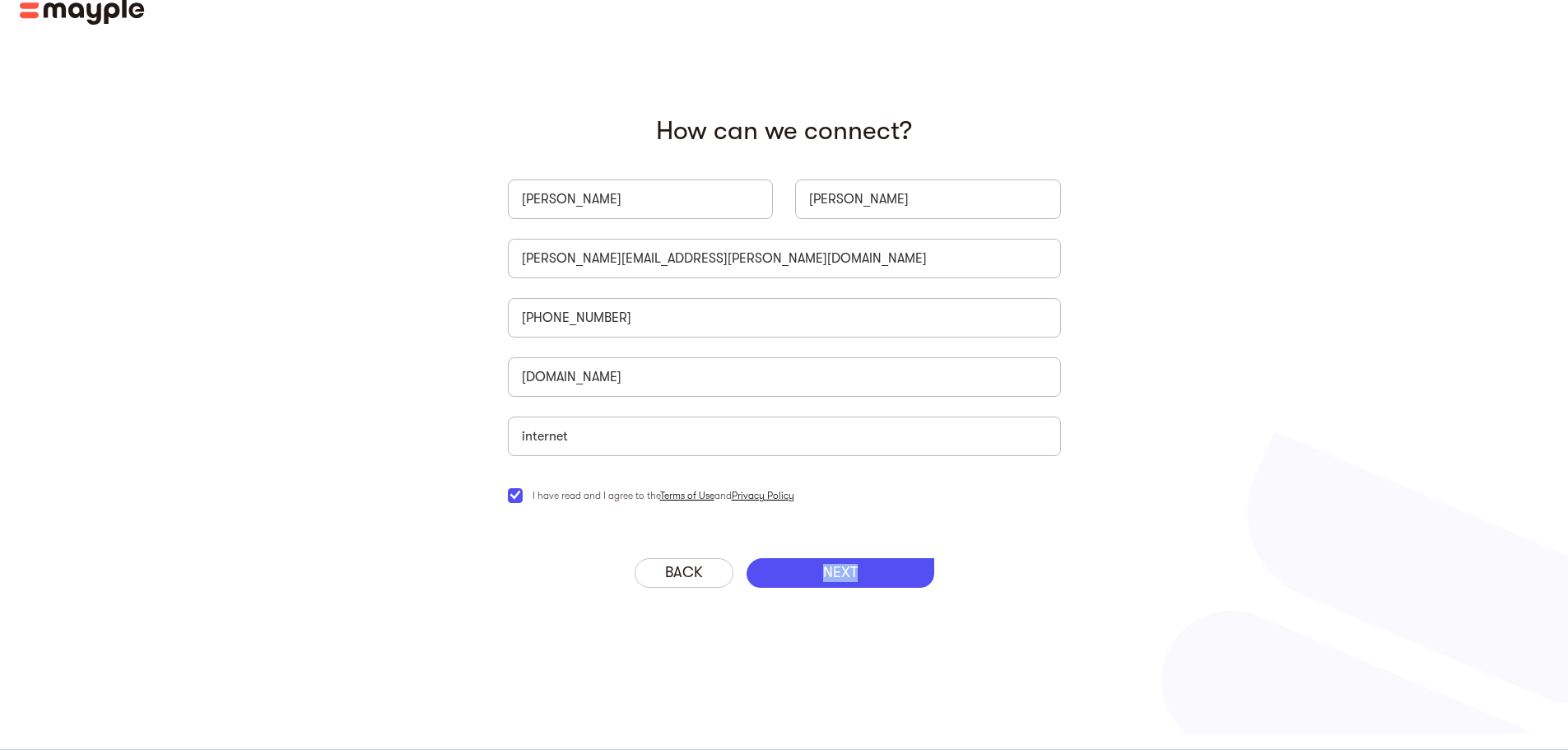
click at [818, 580] on div "NEXT" at bounding box center [840, 573] width 188 height 30
click at [642, 379] on input "alifeplus.com.au" at bounding box center [784, 377] width 553 height 40
click at [649, 444] on input "internet" at bounding box center [784, 436] width 553 height 40
drag, startPoint x: 857, startPoint y: 550, endPoint x: 852, endPoint y: 569, distance: 19.6
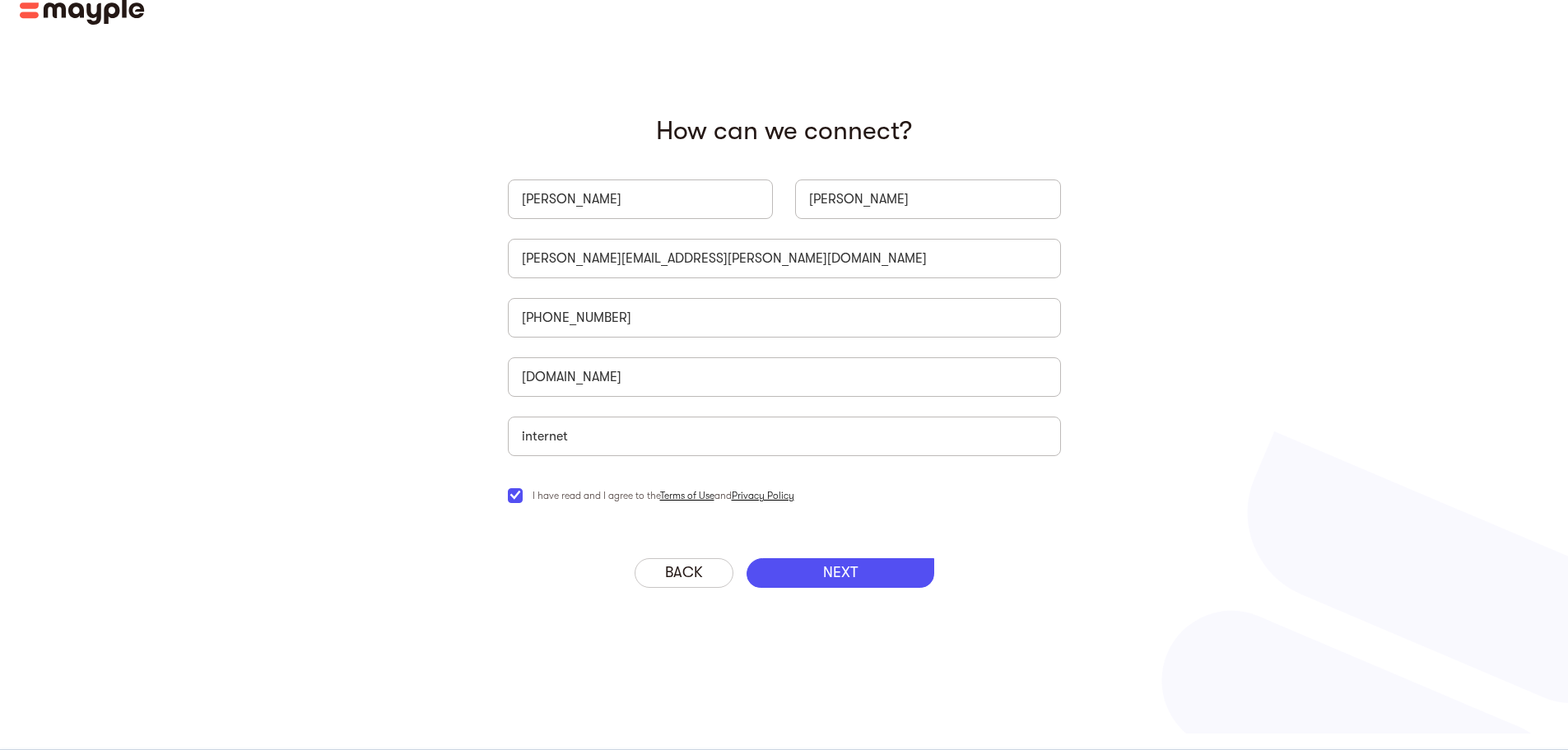
click at [856, 550] on div "‍ How can we connect? Yvette Dionisio yvette.dionisio@alifeplus.com.au +6391900…" at bounding box center [784, 321] width 592 height 472
click at [847, 575] on p "NEXT" at bounding box center [840, 573] width 34 height 19
click at [684, 568] on p "Back" at bounding box center [683, 573] width 38 height 19
click at [808, 575] on div "NEXT" at bounding box center [840, 573] width 188 height 30
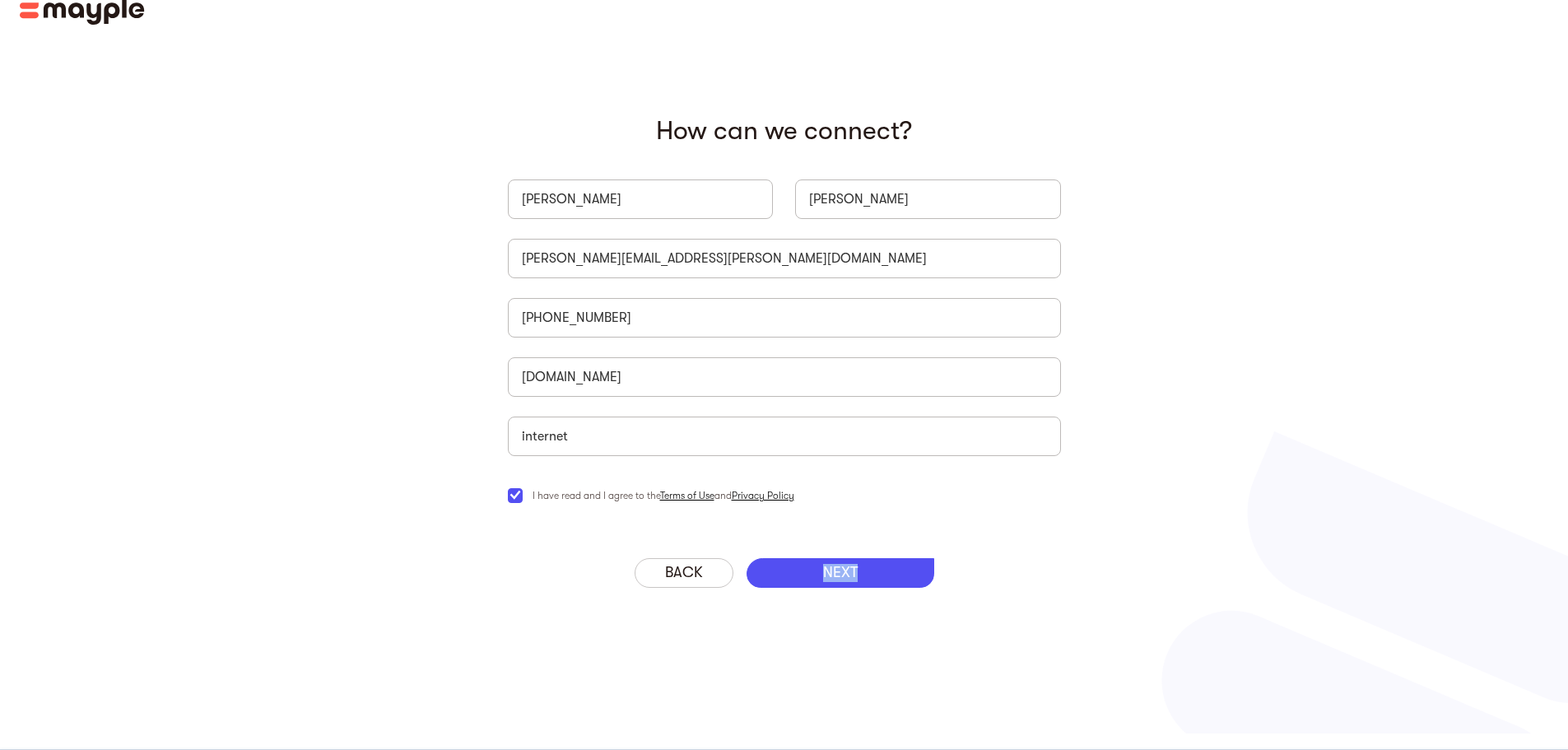
drag, startPoint x: 808, startPoint y: 575, endPoint x: 559, endPoint y: 361, distance: 328.3
click at [809, 575] on div "NEXT" at bounding box center [840, 573] width 188 height 30
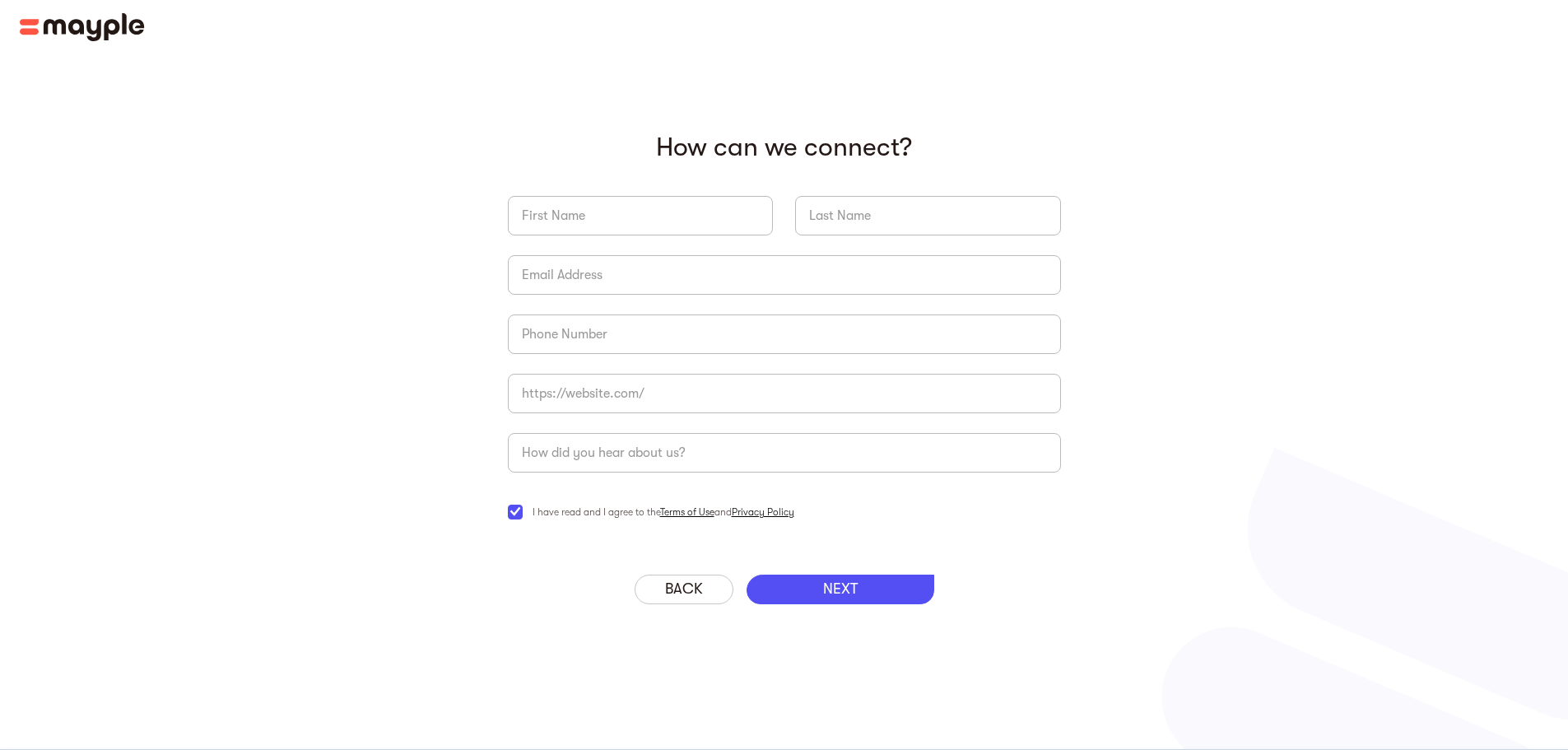
click at [813, 591] on div "NEXT" at bounding box center [840, 590] width 188 height 30
click at [840, 608] on div "‍ How can we connect? Company Name * I have read and I agree to the Terms of Us…" at bounding box center [784, 375] width 1568 height 750
click at [842, 605] on div "‍ How can we connect? Company Name * I have read and I agree to the Terms of Us…" at bounding box center [784, 375] width 1568 height 750
drag, startPoint x: 985, startPoint y: 560, endPoint x: 865, endPoint y: 620, distance: 134.2
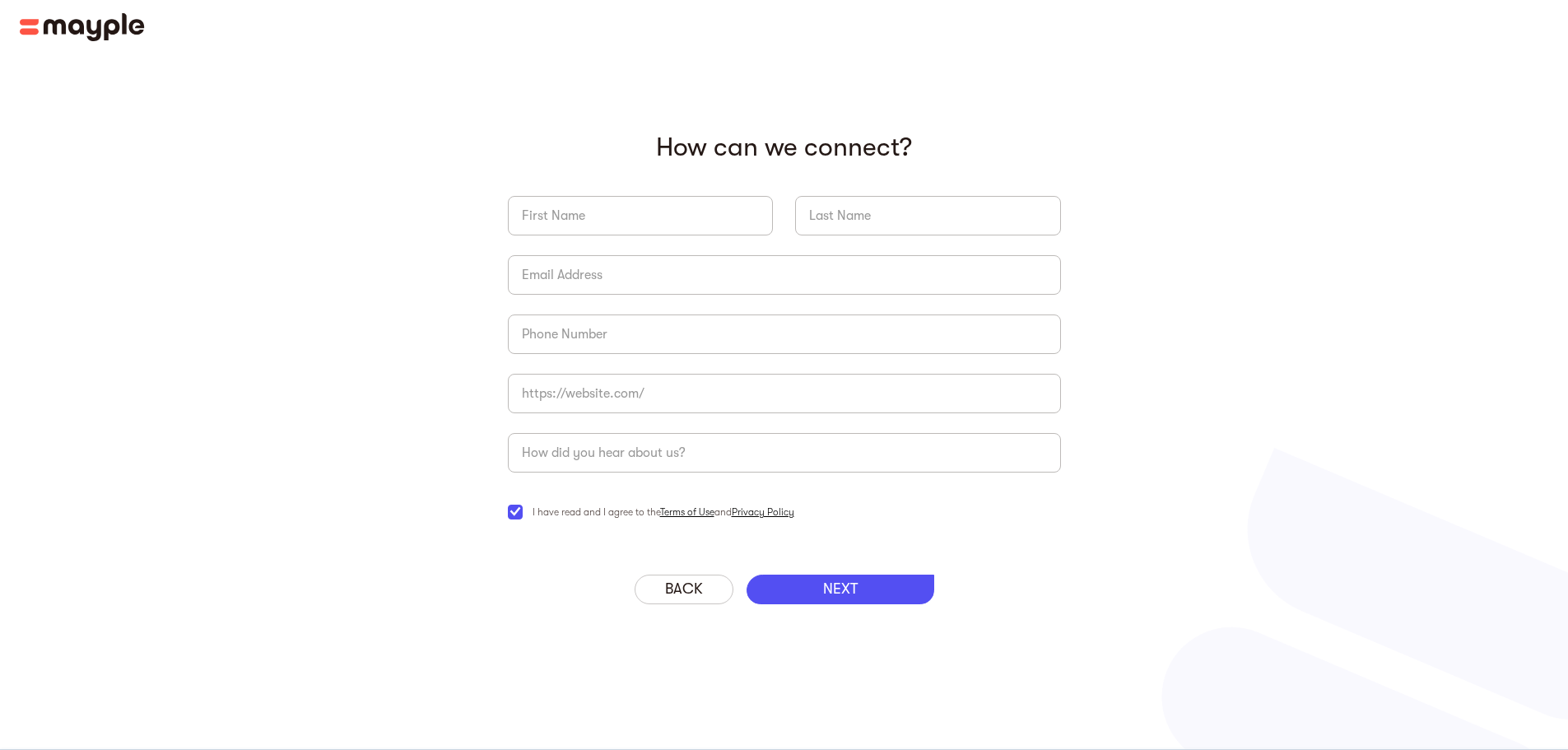
click at [972, 565] on div "‍ How can we connect? Company Name * I have read and I agree to the Terms of Us…" at bounding box center [784, 338] width 592 height 472
drag, startPoint x: 628, startPoint y: 181, endPoint x: 702, endPoint y: 256, distance: 105.4
click at [629, 185] on div "Company Name * I have read and I agree to the Terms of Use and Privacy Policy" at bounding box center [790, 358] width 553 height 366
drag, startPoint x: 791, startPoint y: 444, endPoint x: 854, endPoint y: 511, distance: 92.0
click at [796, 451] on input "briefForm" at bounding box center [790, 453] width 553 height 40
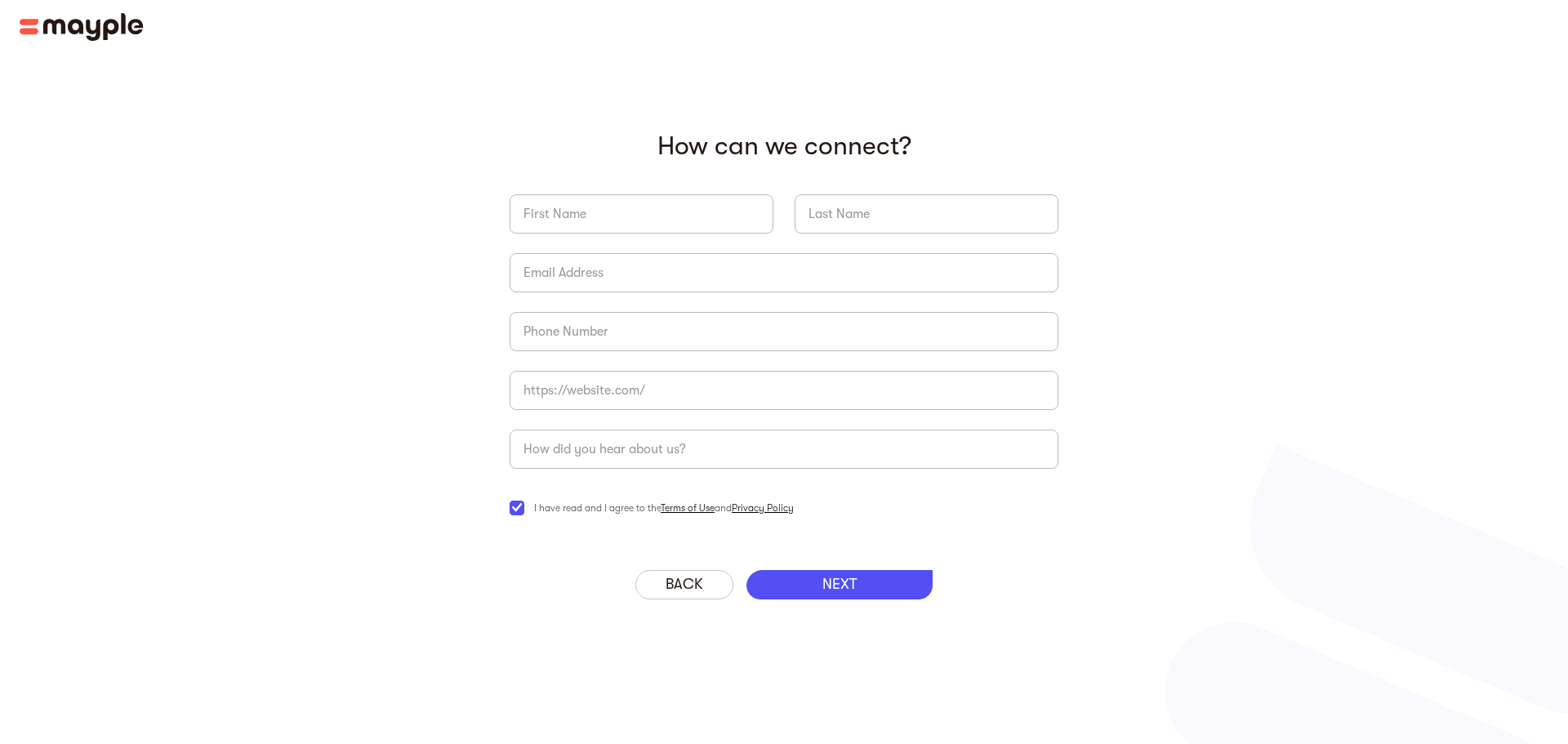
click at [872, 579] on div "NEXT" at bounding box center [840, 585] width 186 height 29
click at [872, 581] on div "NEXT" at bounding box center [840, 585] width 186 height 29
drag, startPoint x: 872, startPoint y: 581, endPoint x: 874, endPoint y: 565, distance: 16.1
click at [873, 580] on div "NEXT" at bounding box center [833, 585] width 186 height 29
